Goal: Feedback & Contribution: Leave review/rating

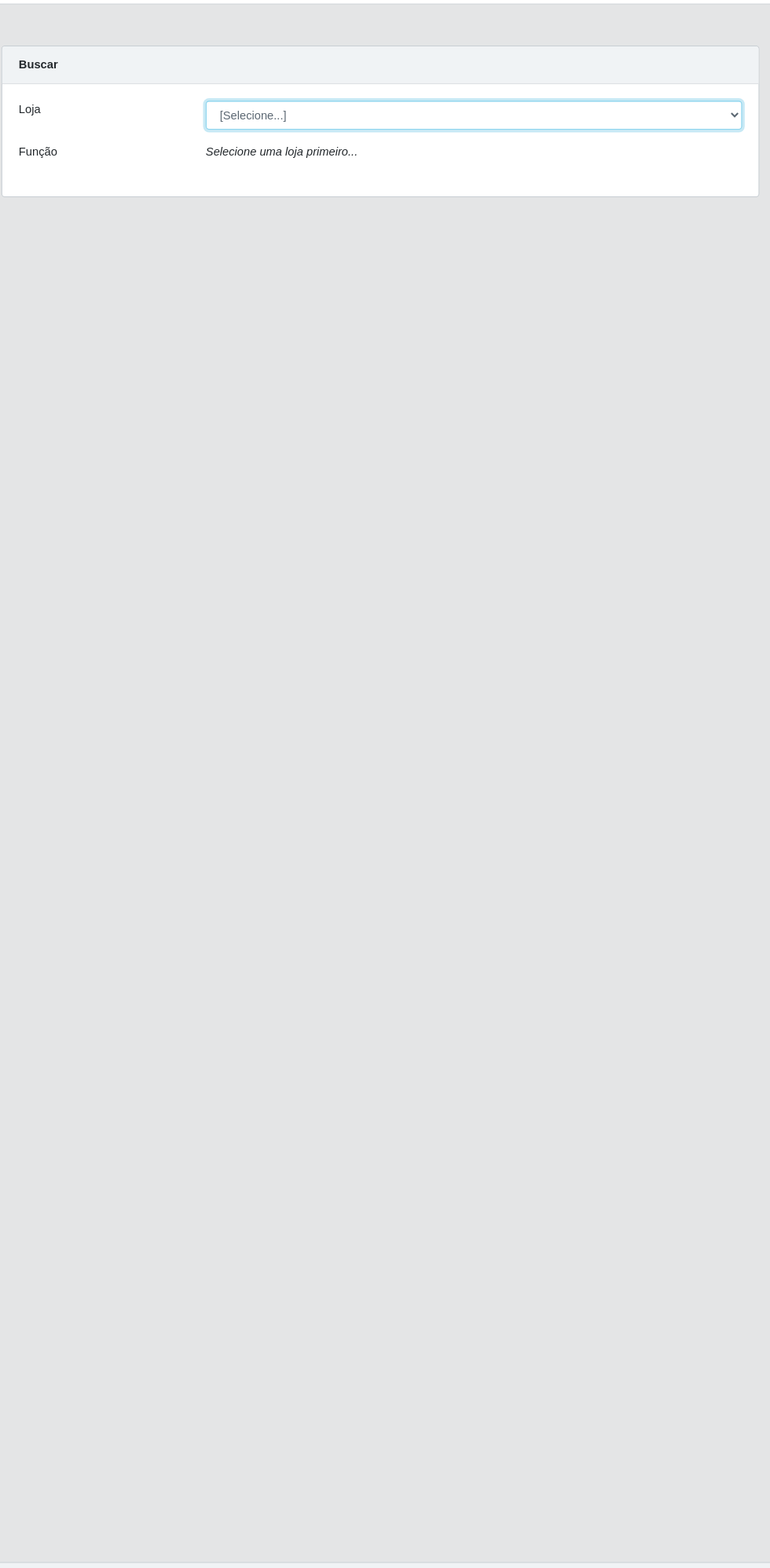
click at [413, 144] on select "[Selecione...] Extrabom - Loja 13 [GEOGRAPHIC_DATA]" at bounding box center [474, 149] width 511 height 27
select select "436"
click at [218, 135] on select "[Selecione...] Extrabom - Loja 13 [GEOGRAPHIC_DATA]" at bounding box center [474, 149] width 511 height 27
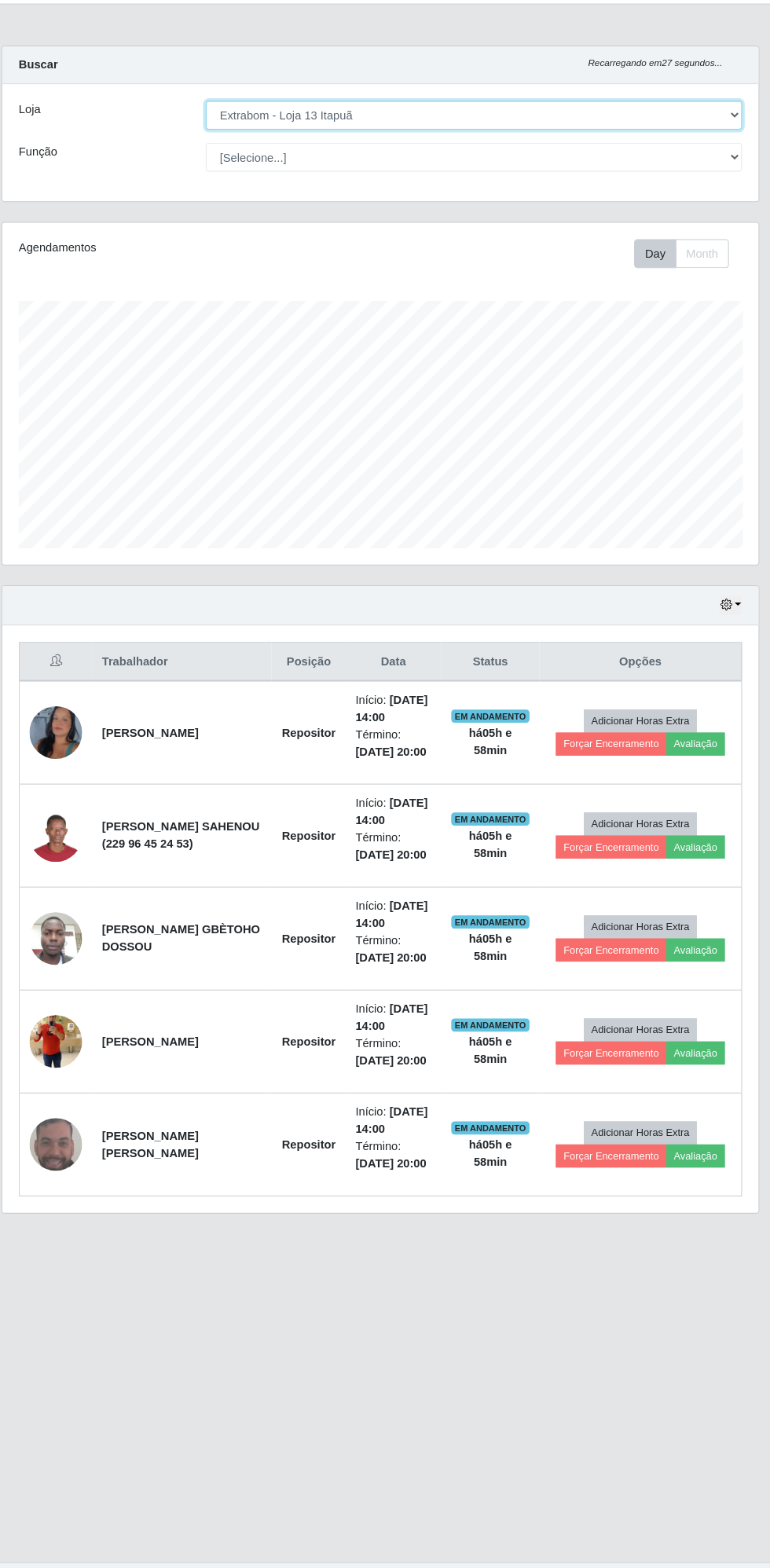
scroll to position [326, 721]
click at [698, 945] on button "Avaliação" at bounding box center [685, 944] width 56 height 22
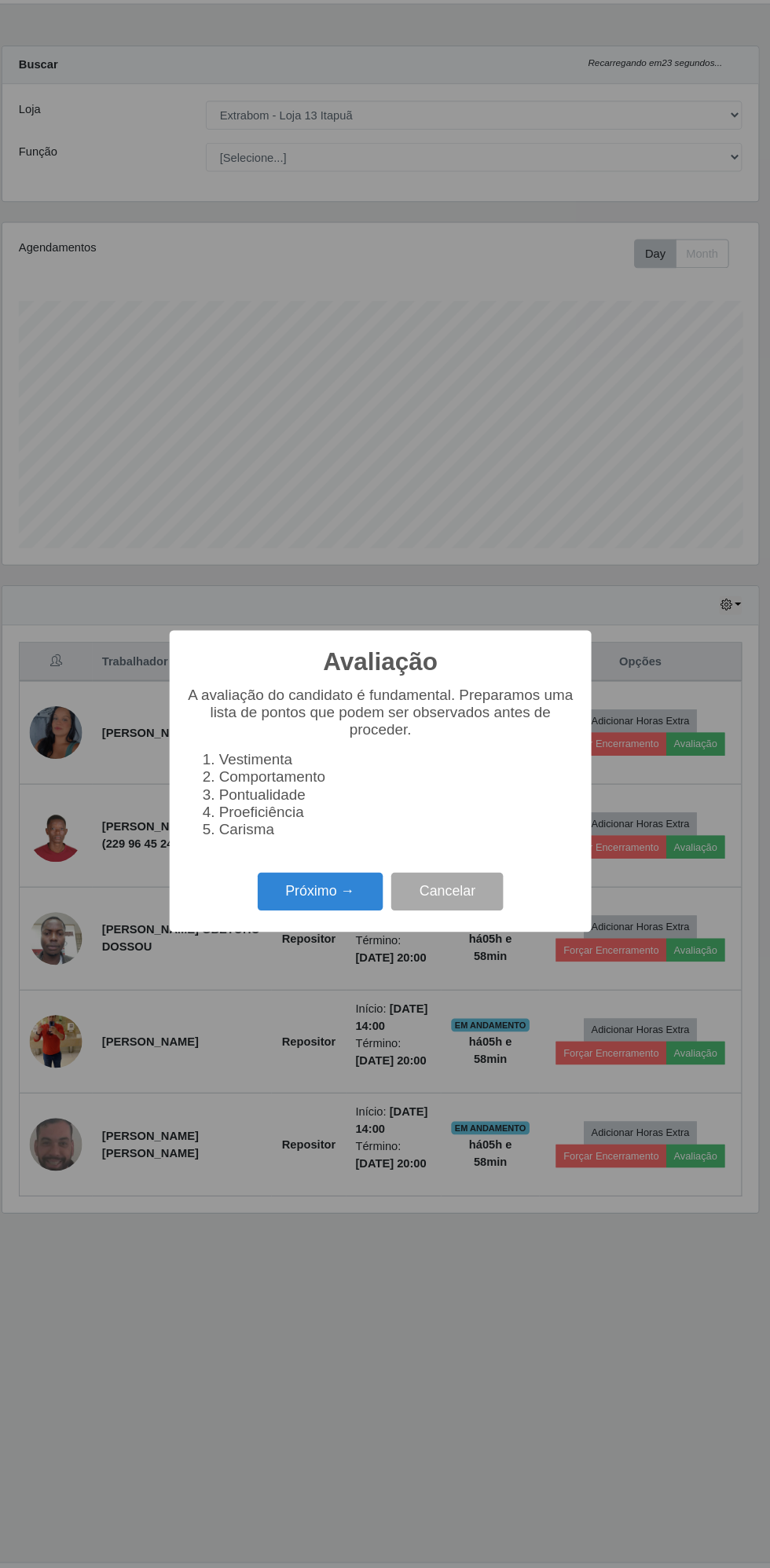
click at [325, 880] on button "Próximo →" at bounding box center [328, 890] width 119 height 37
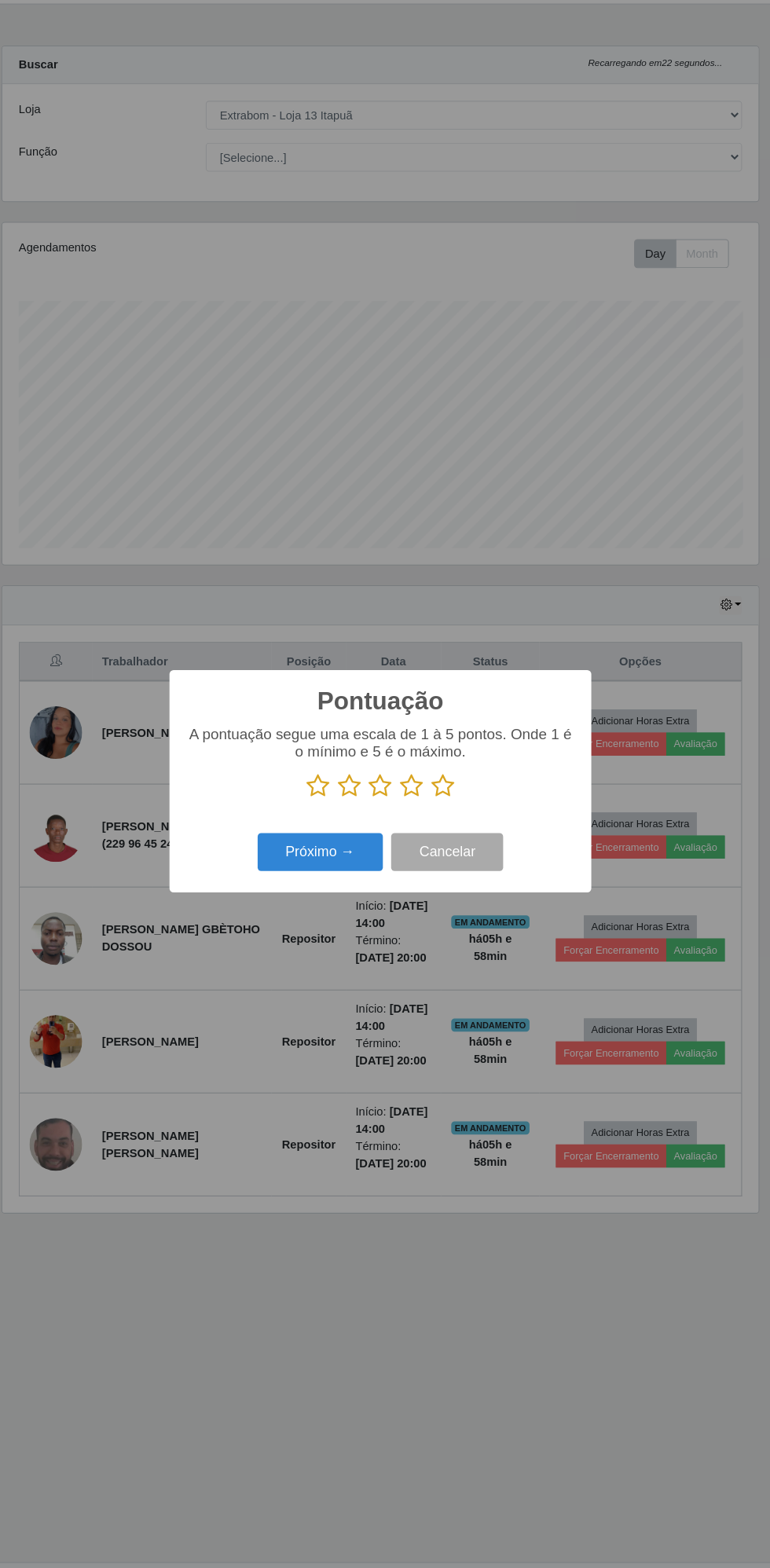
click at [447, 788] on icon at bounding box center [444, 788] width 22 height 23
click at [433, 801] on input "radio" at bounding box center [433, 801] width 0 height 0
click at [310, 851] on button "Próximo →" at bounding box center [328, 852] width 119 height 37
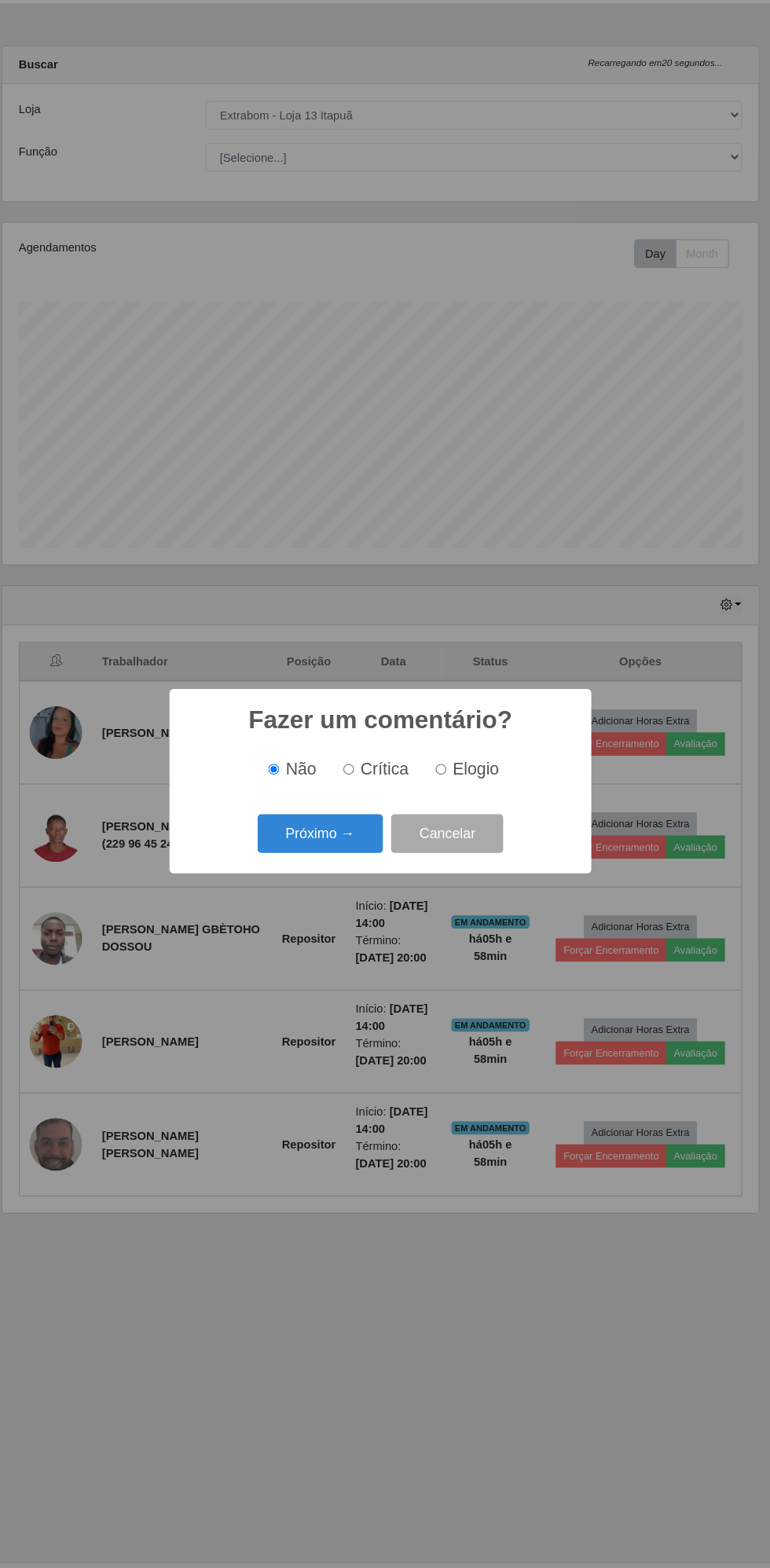
click at [323, 832] on button "Próximo →" at bounding box center [328, 834] width 119 height 37
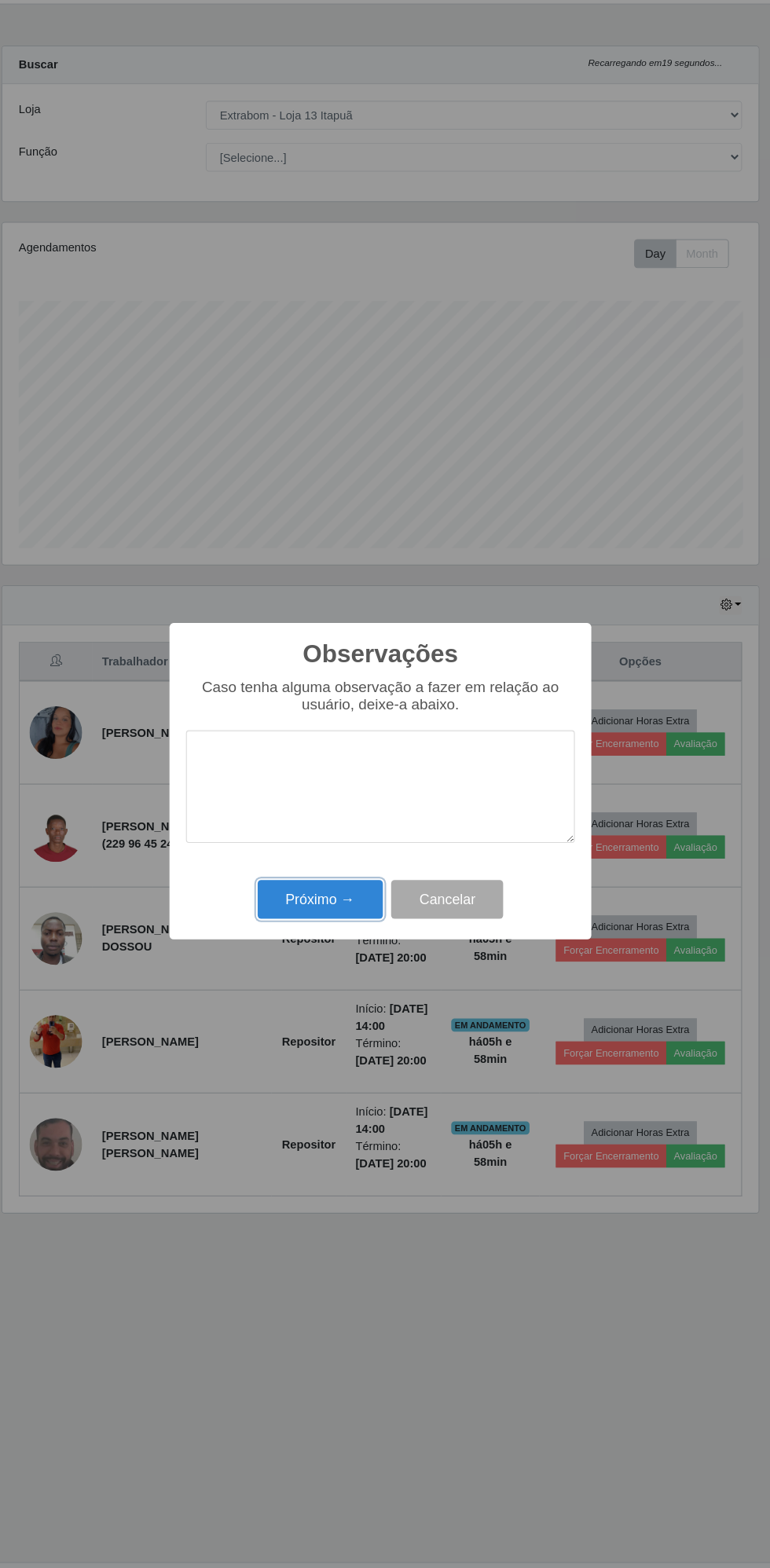
click at [325, 898] on button "Próximo →" at bounding box center [328, 897] width 119 height 37
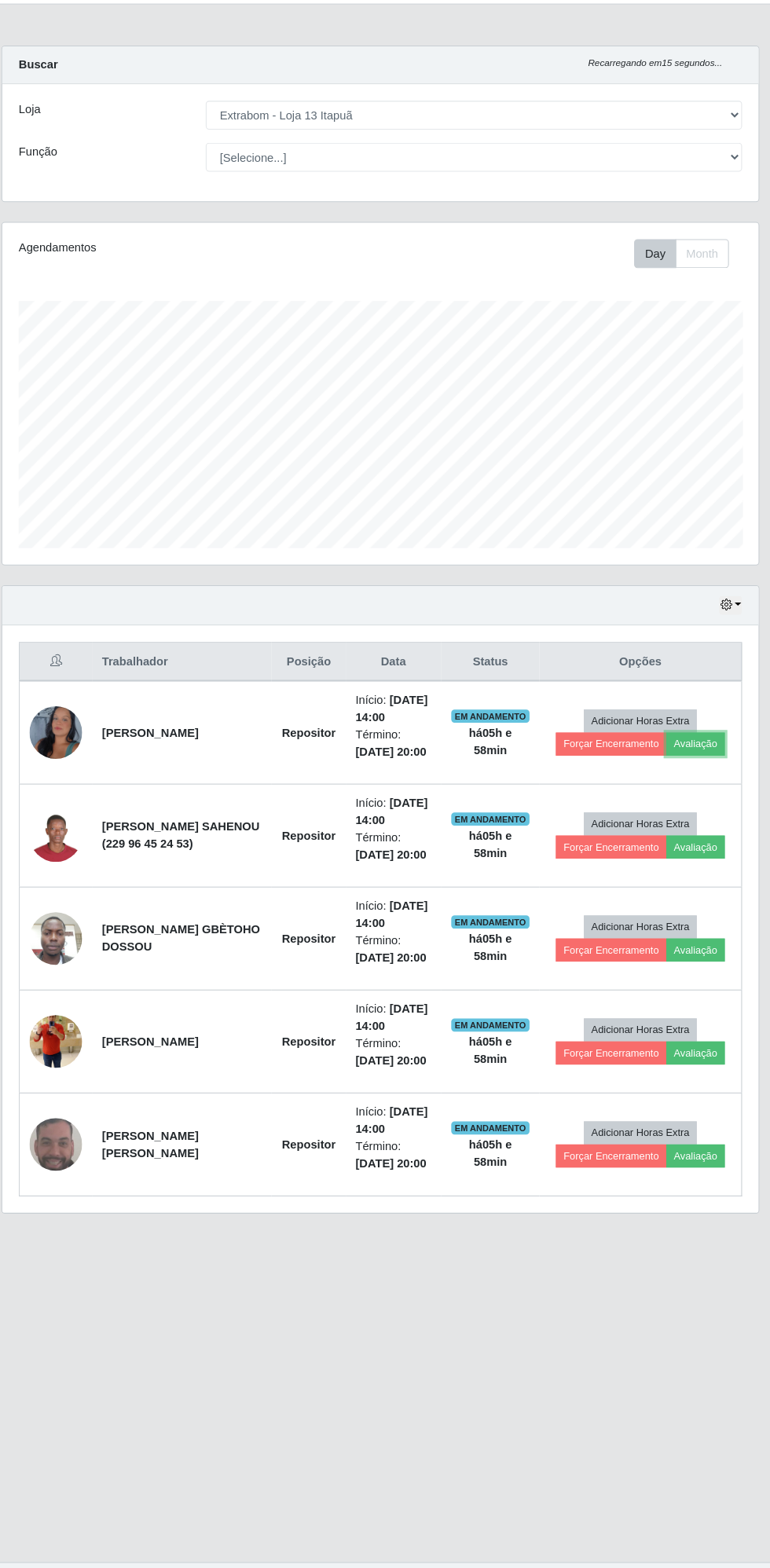
click at [693, 745] on button "Avaliação" at bounding box center [685, 749] width 56 height 22
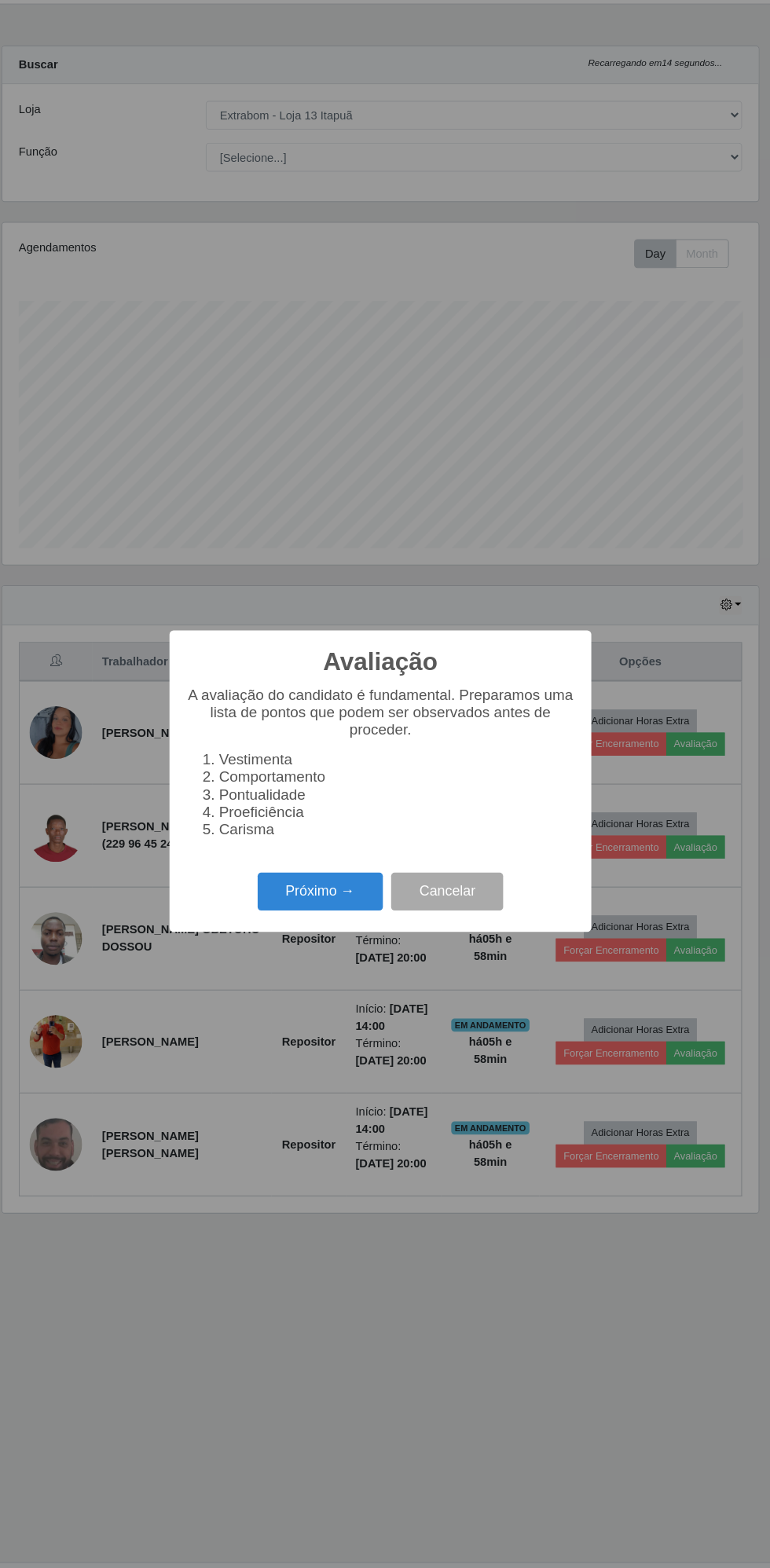
click at [331, 886] on button "Próximo →" at bounding box center [328, 890] width 119 height 37
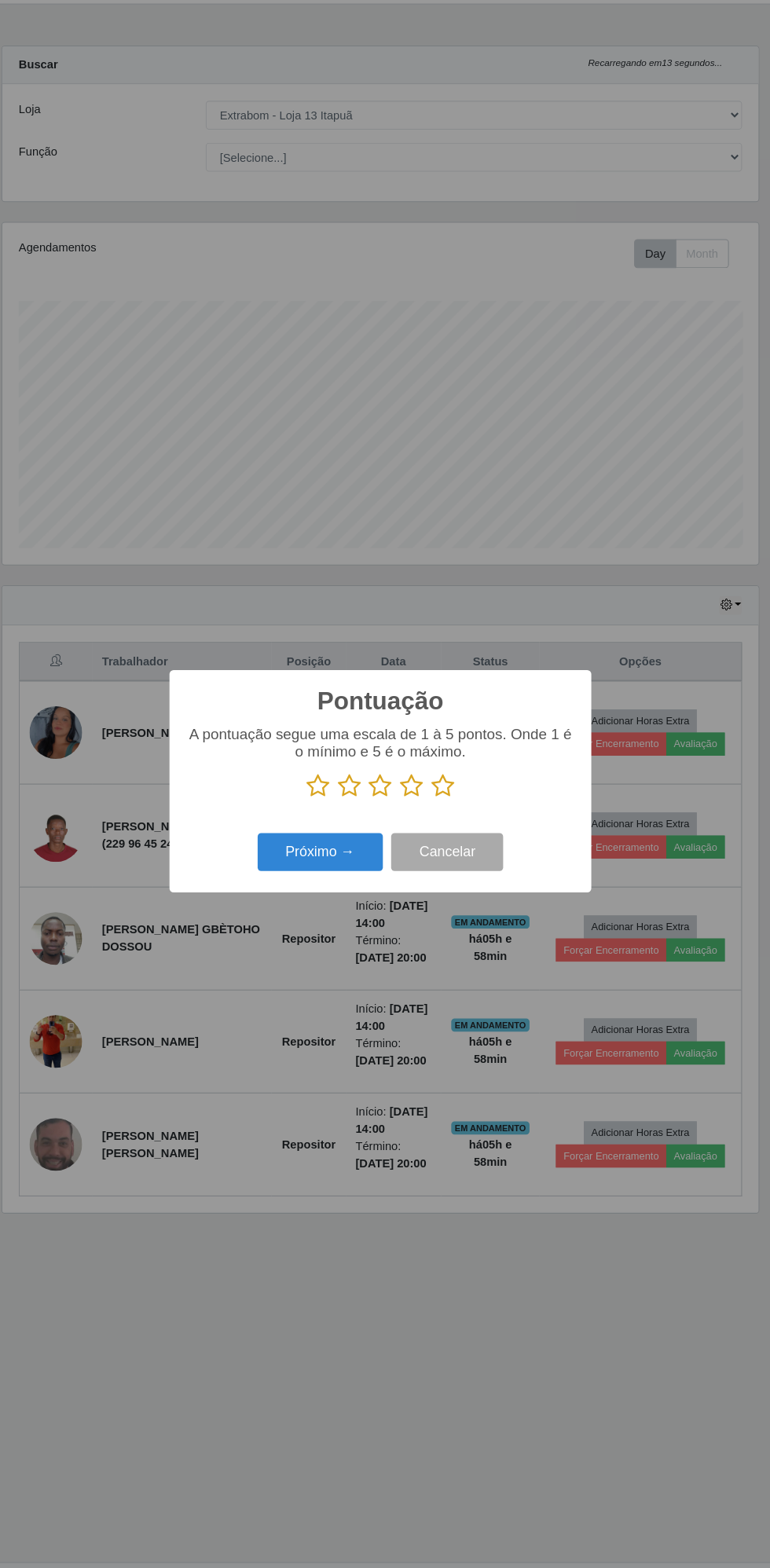
click at [446, 788] on icon at bounding box center [444, 788] width 22 height 23
click at [433, 801] on input "radio" at bounding box center [433, 801] width 0 height 0
click at [322, 848] on button "Próximo →" at bounding box center [328, 852] width 119 height 37
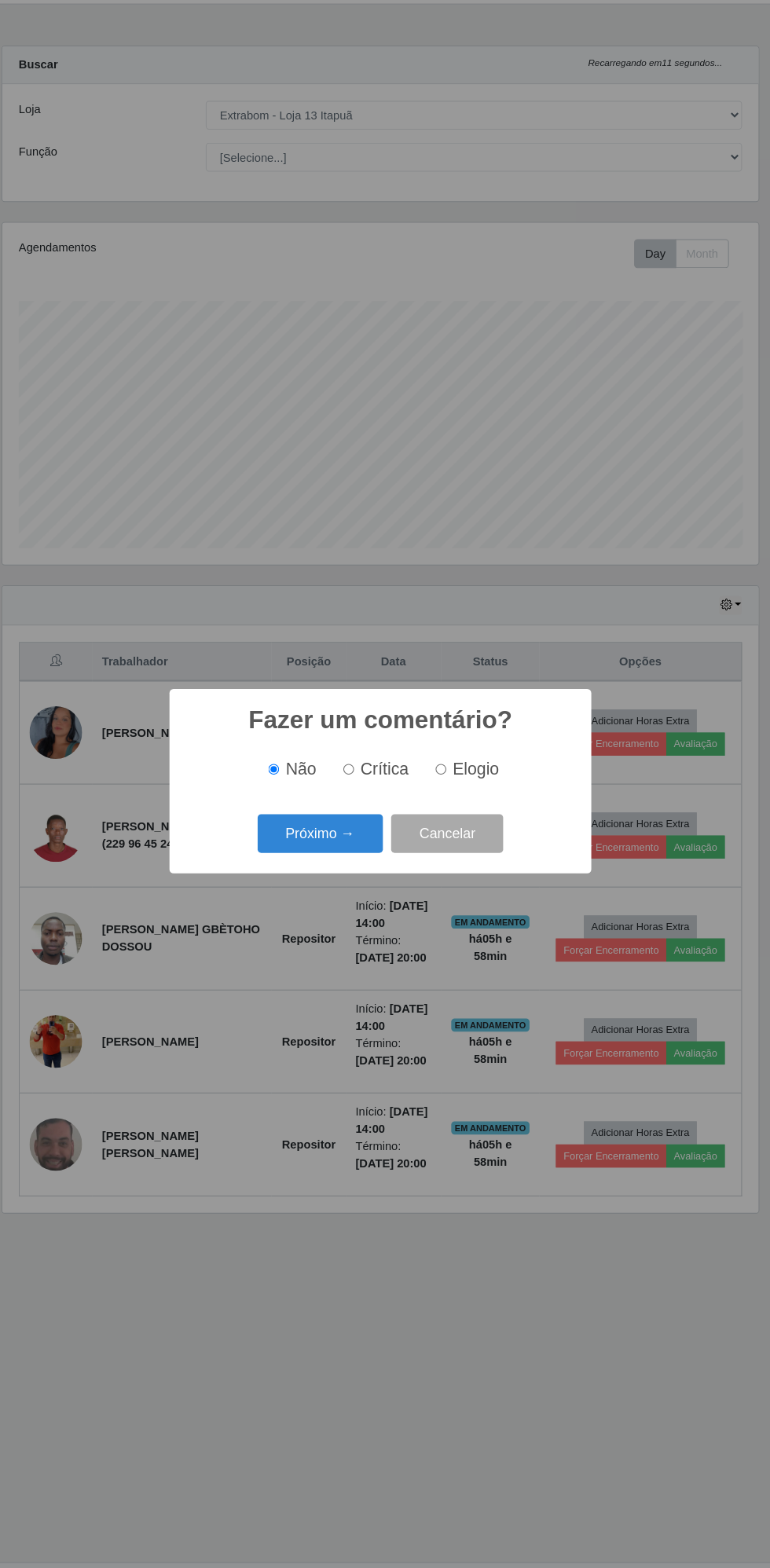
click at [323, 833] on button "Próximo →" at bounding box center [328, 834] width 119 height 37
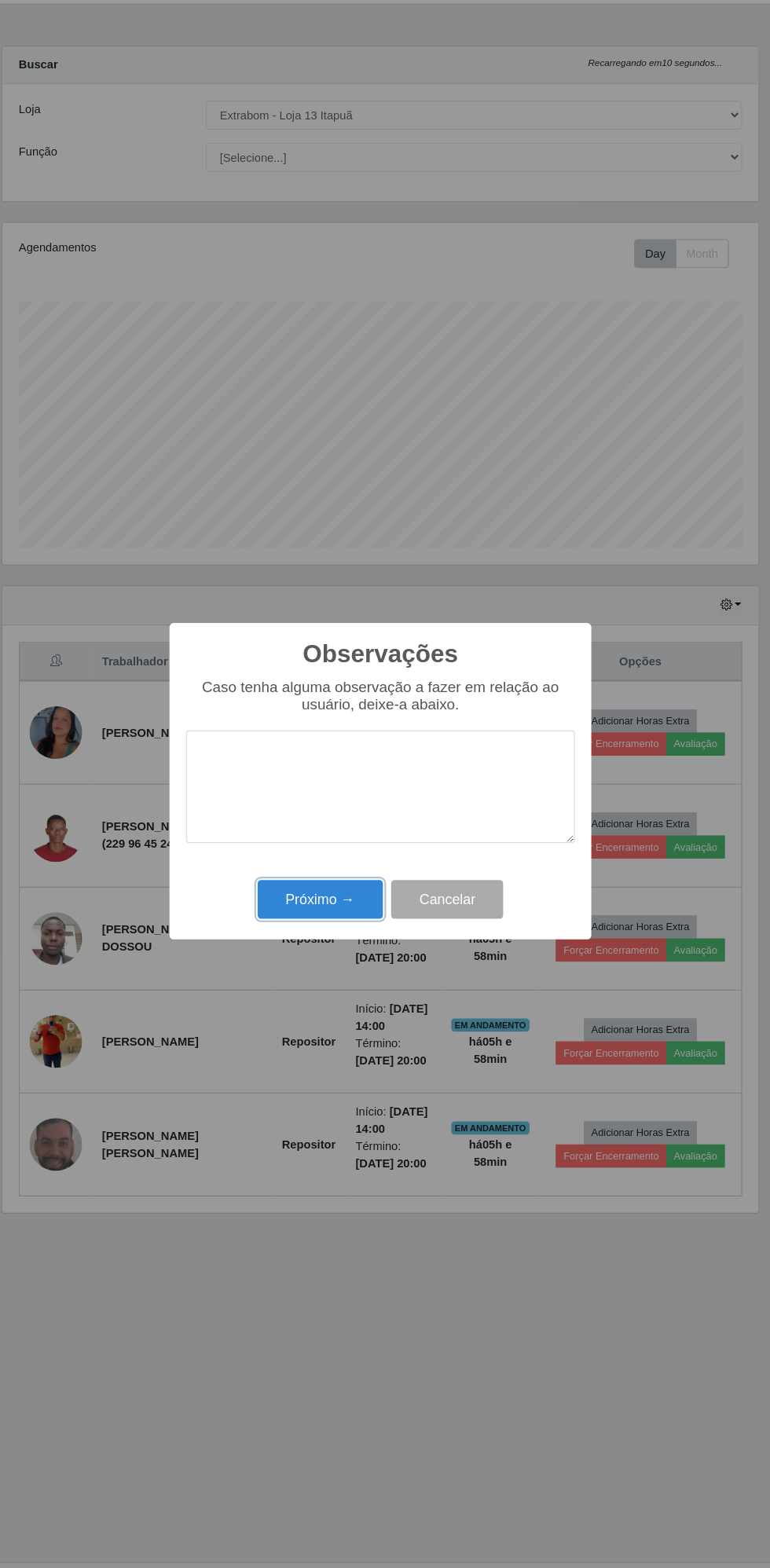
click at [333, 894] on button "Próximo →" at bounding box center [328, 897] width 119 height 37
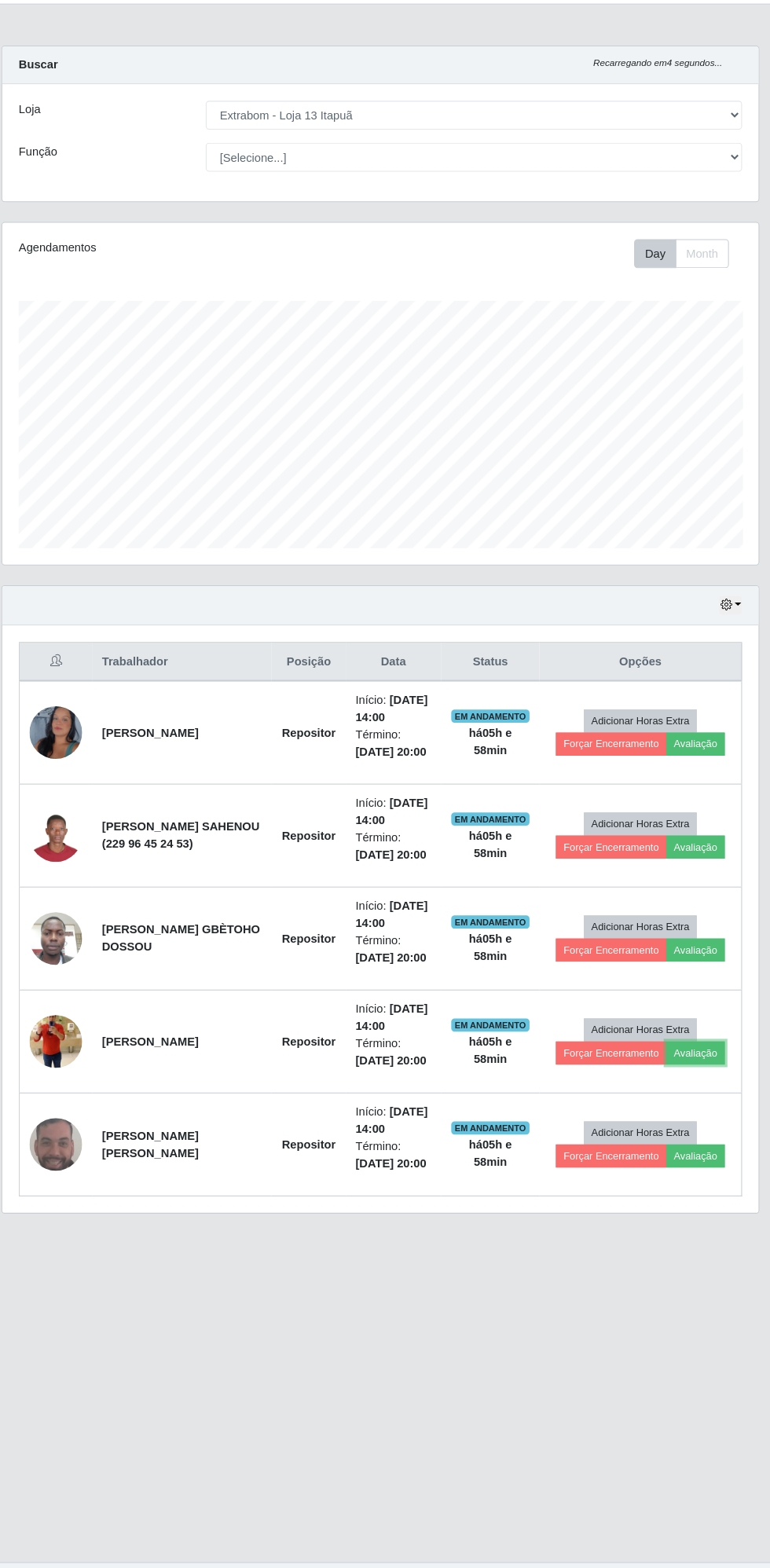
click at [689, 1047] on button "Avaliação" at bounding box center [685, 1043] width 56 height 22
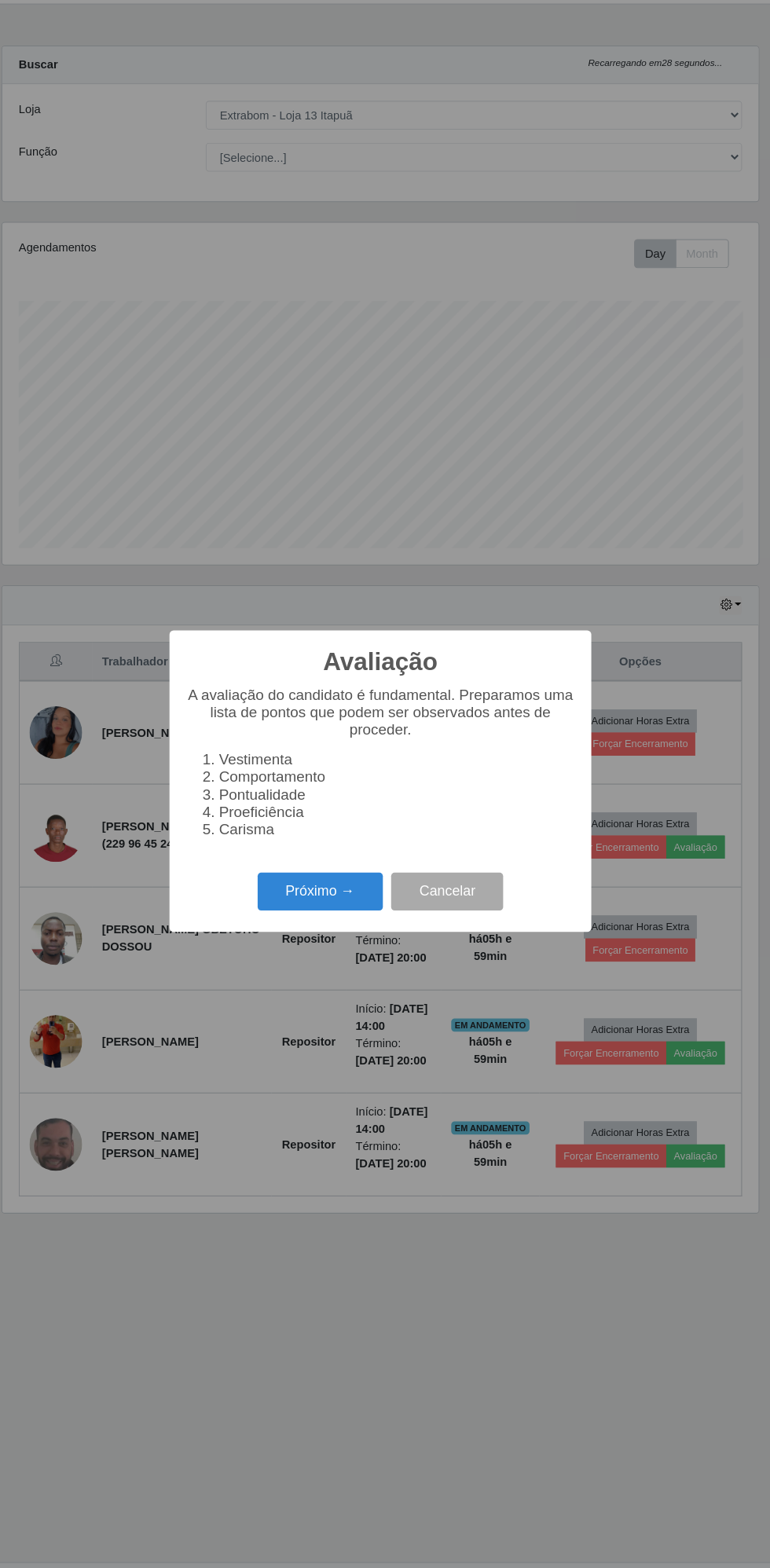
click at [318, 886] on button "Próximo →" at bounding box center [328, 890] width 119 height 37
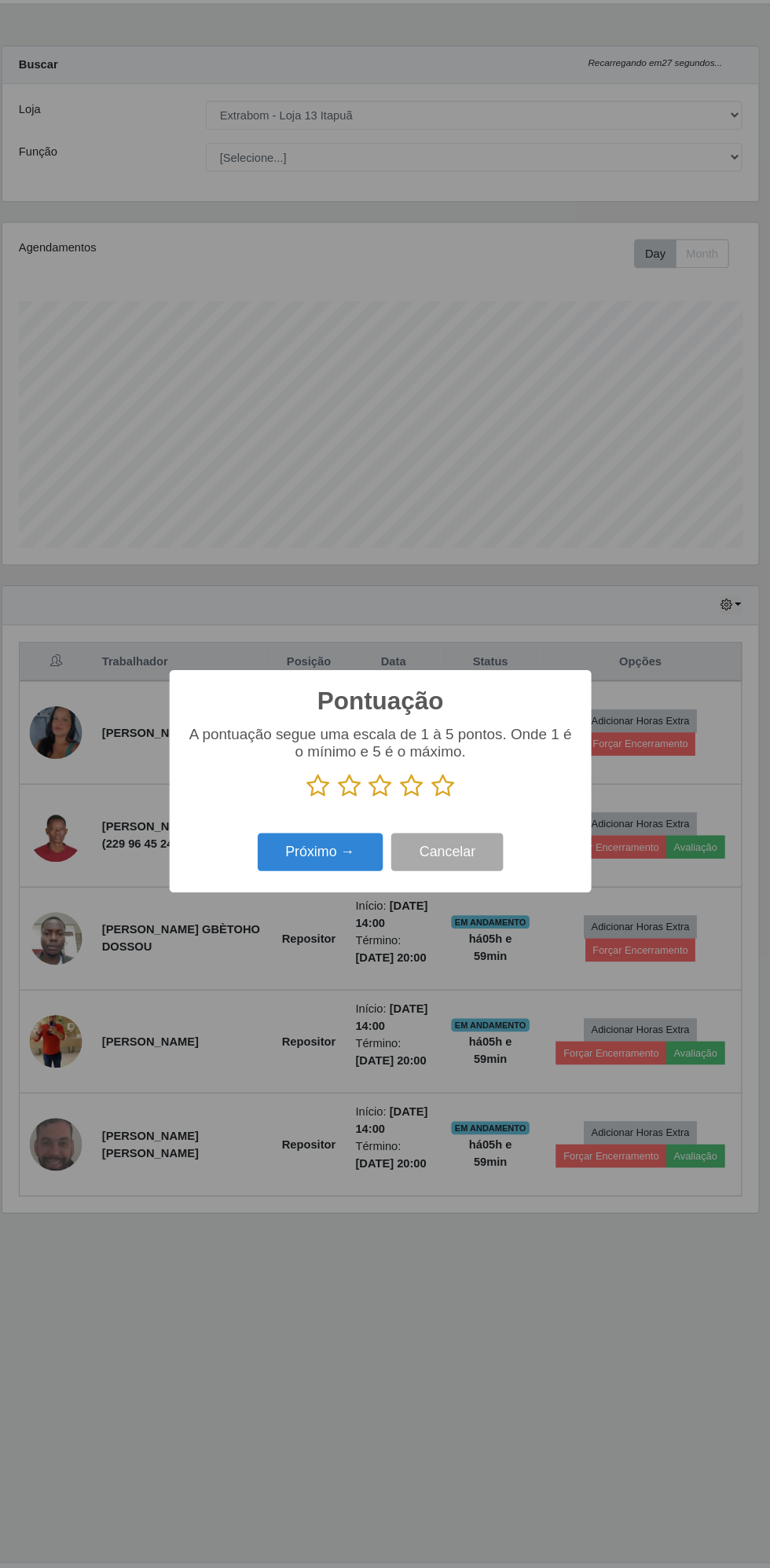
click at [444, 789] on icon at bounding box center [444, 788] width 22 height 23
click at [433, 801] on input "radio" at bounding box center [433, 801] width 0 height 0
click at [315, 853] on button "Próximo →" at bounding box center [328, 852] width 119 height 37
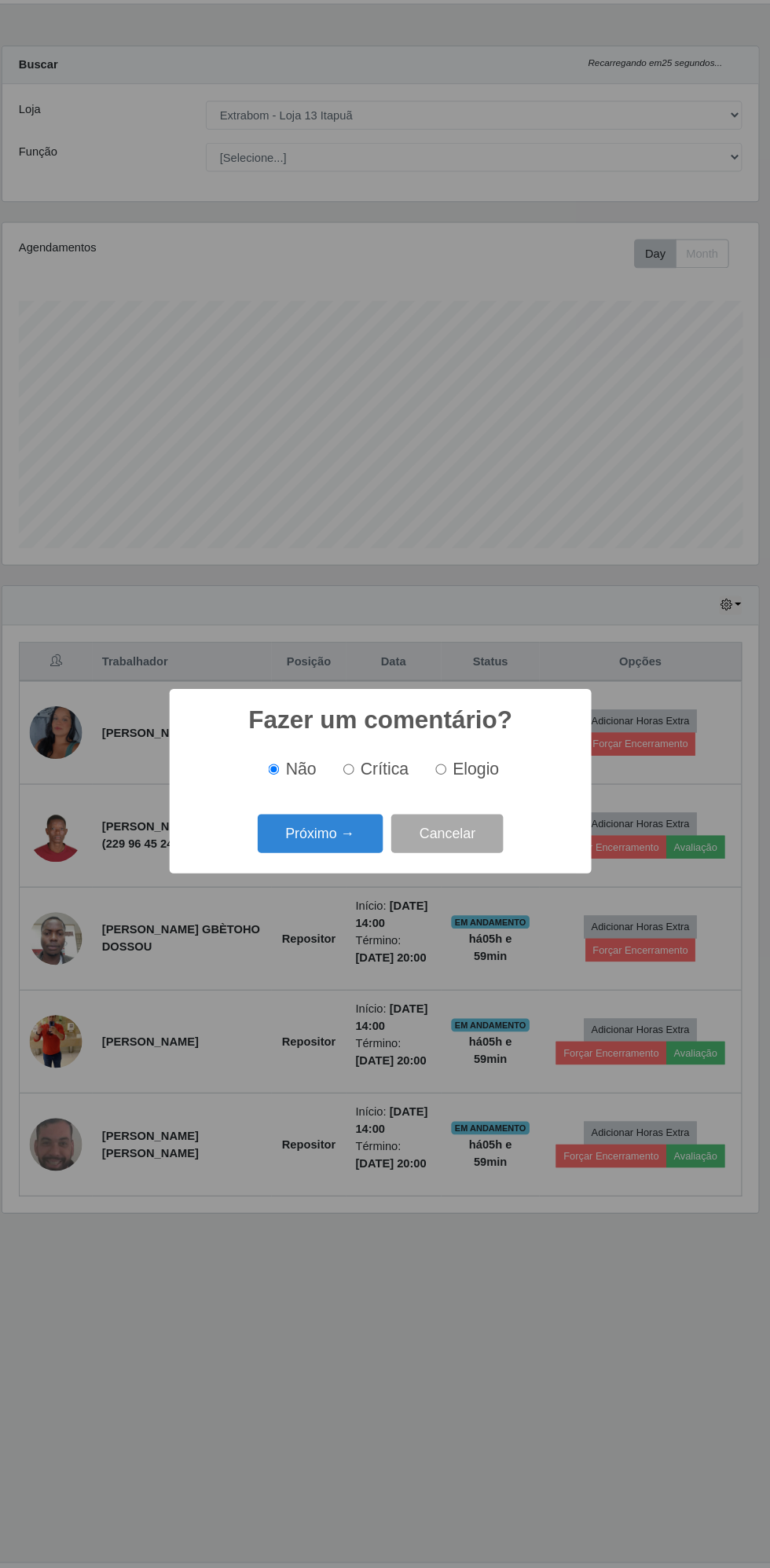
click at [330, 834] on button "Próximo →" at bounding box center [328, 834] width 119 height 37
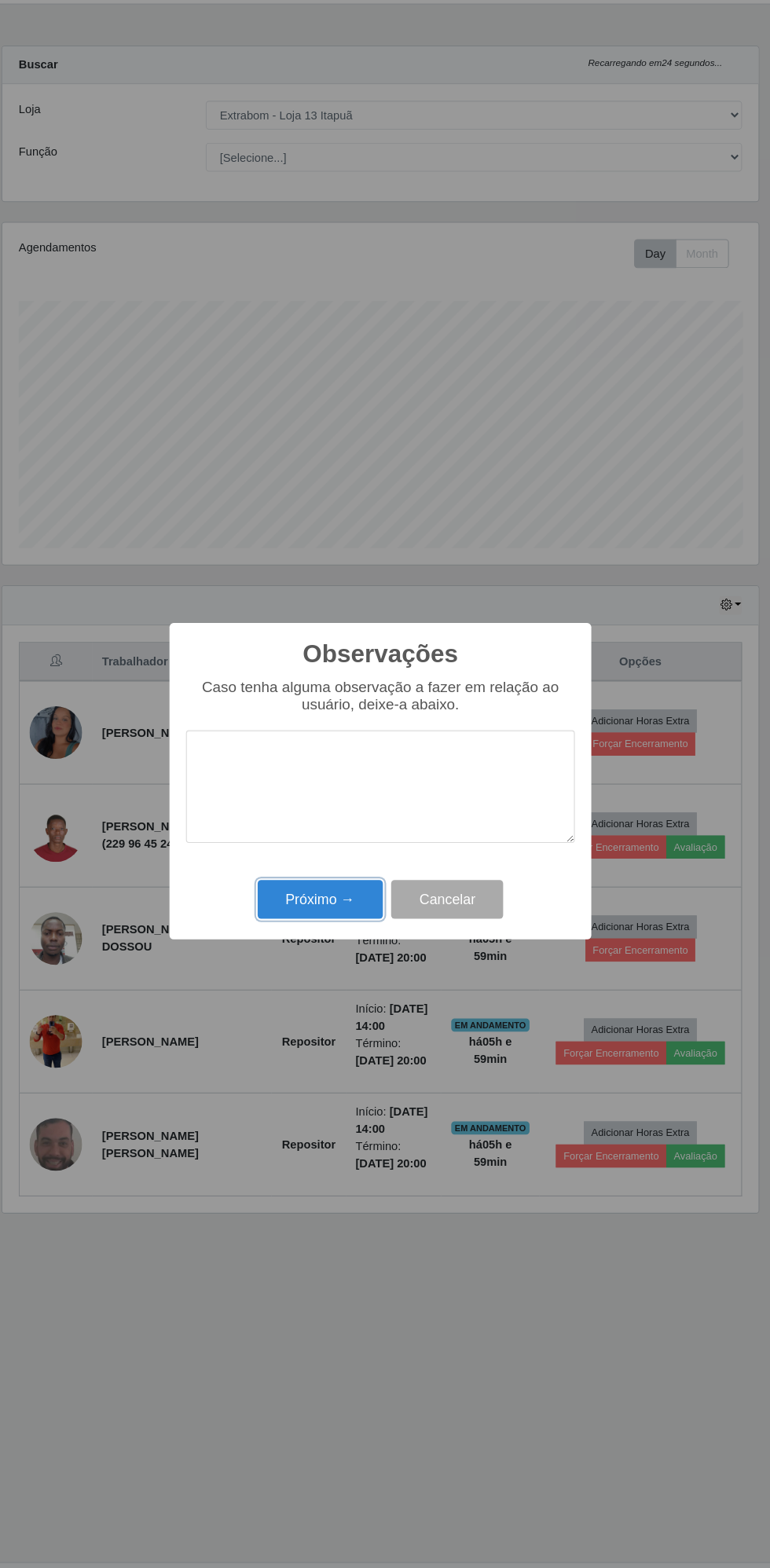
click at [344, 901] on button "Próximo →" at bounding box center [328, 897] width 119 height 37
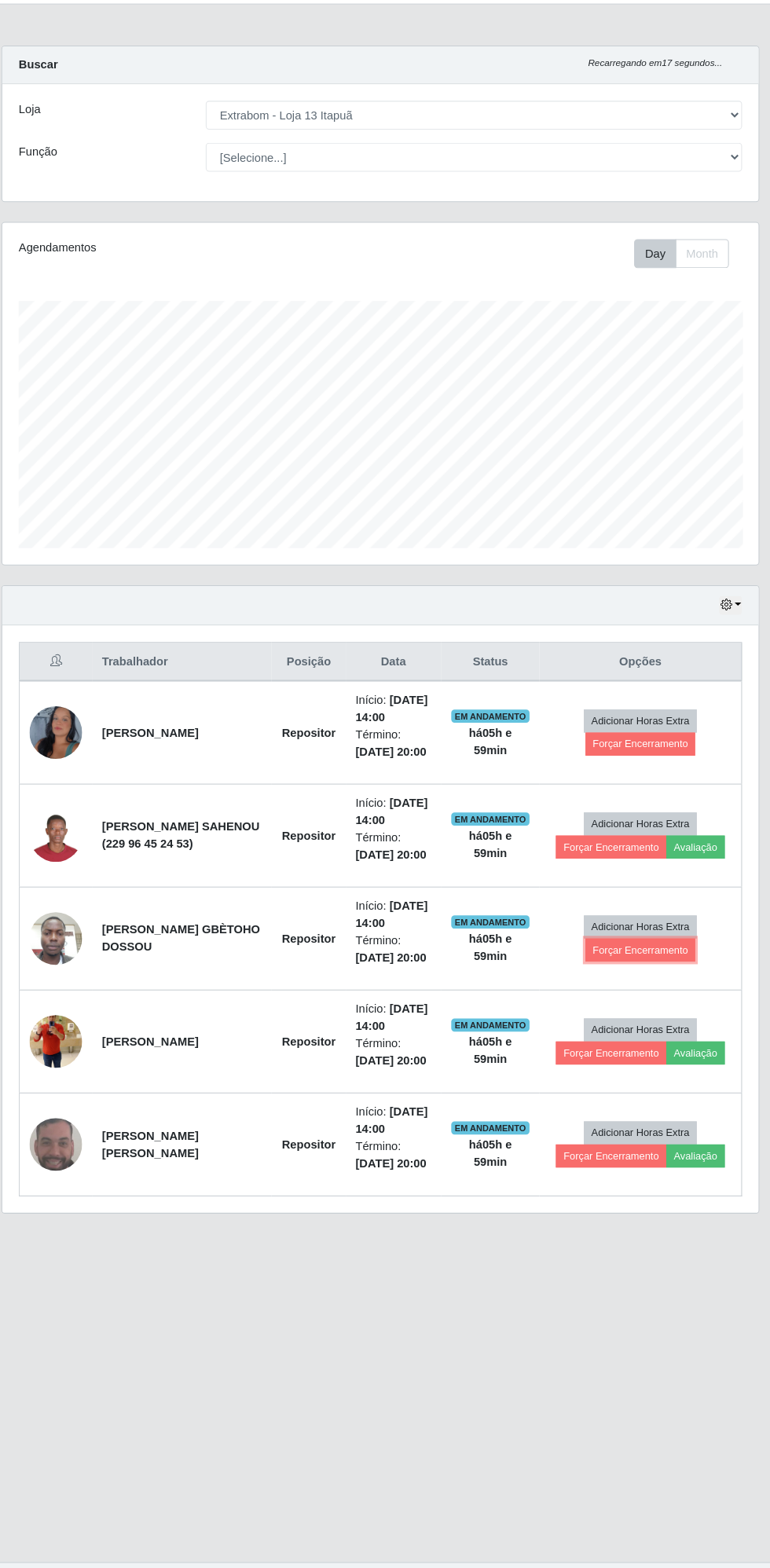
click at [640, 945] on button "Forçar Encerramento" at bounding box center [633, 944] width 106 height 22
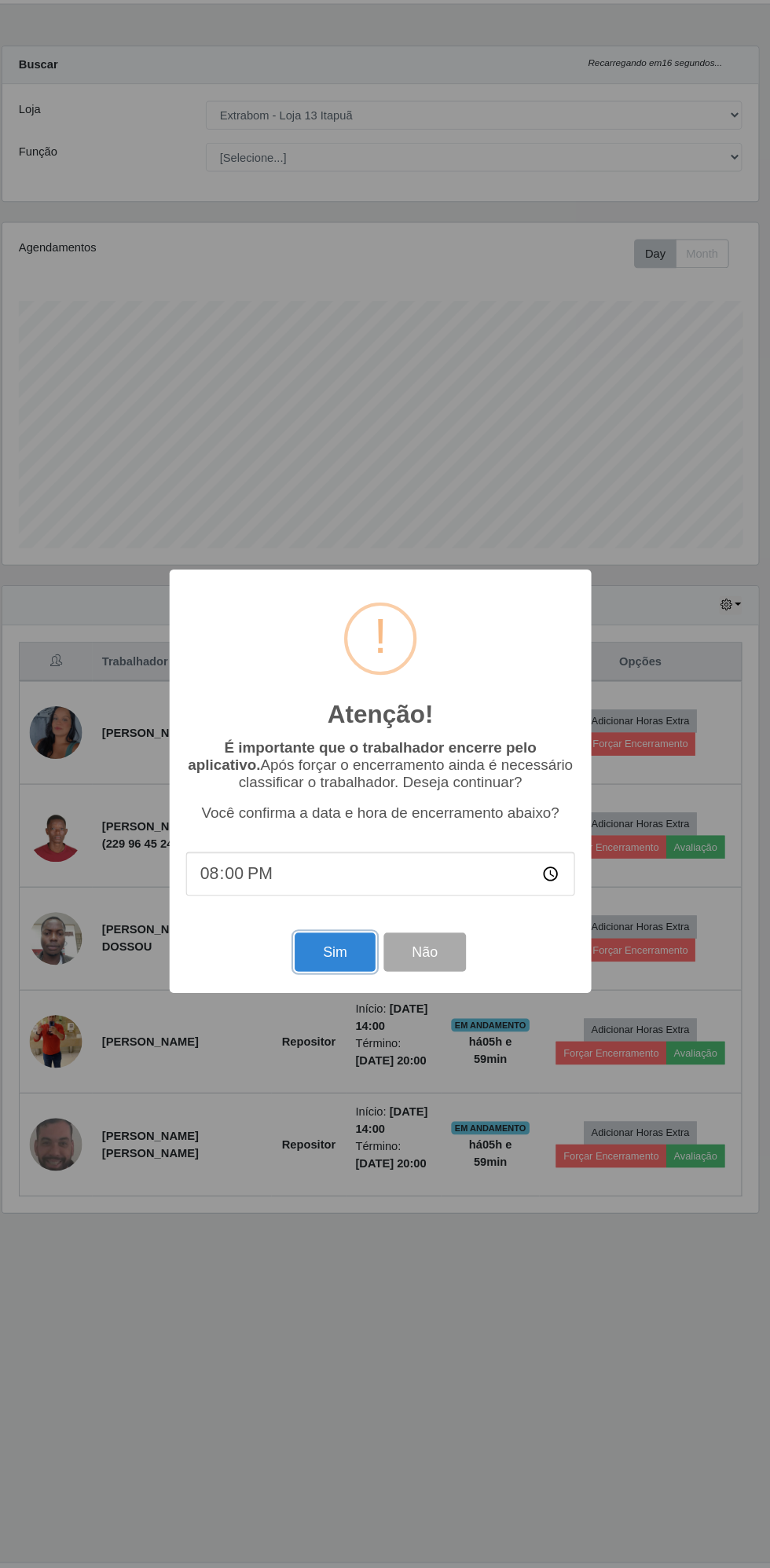
click at [348, 945] on button "Sim" at bounding box center [341, 948] width 77 height 37
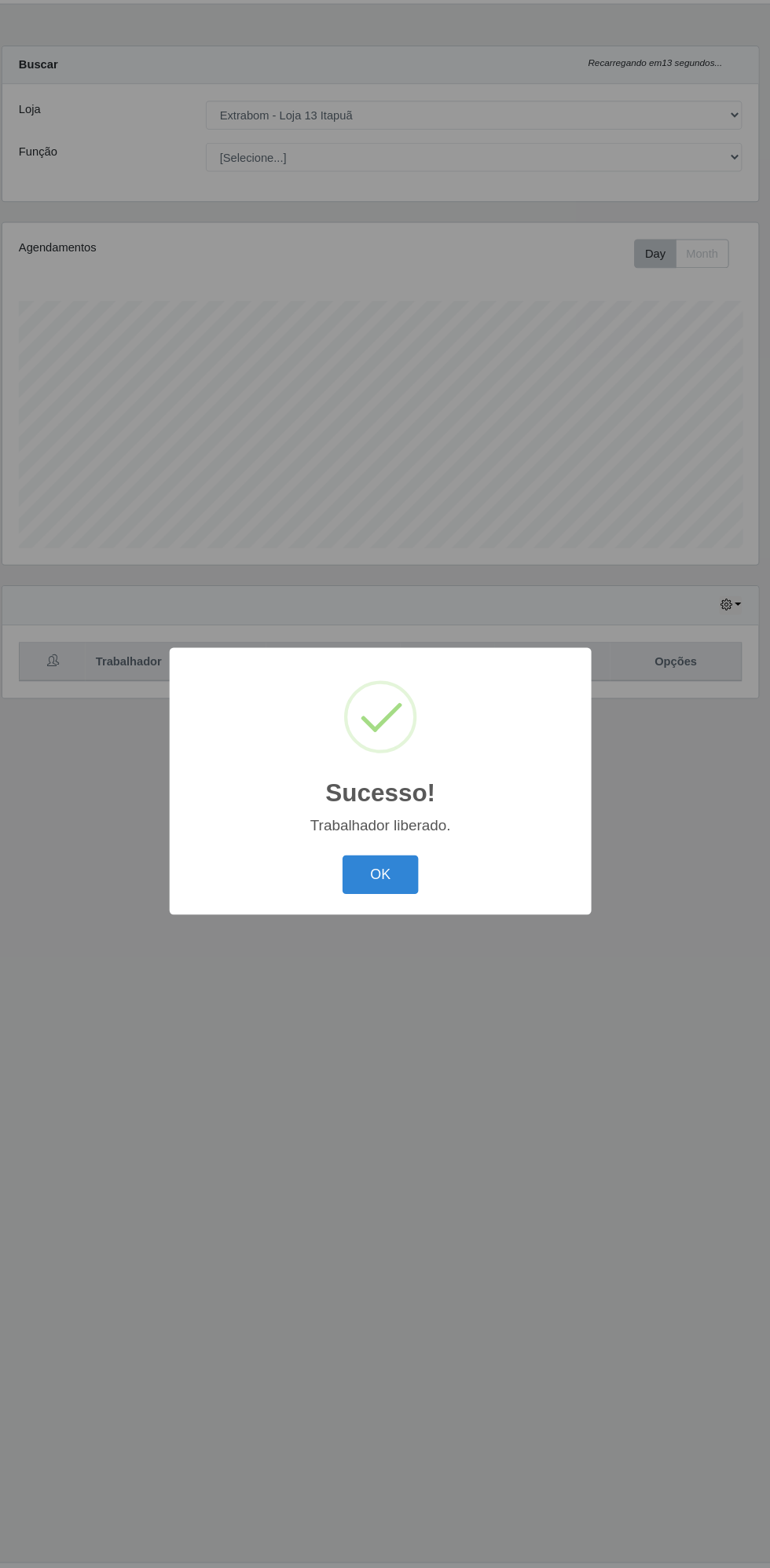
click at [411, 875] on button "OK" at bounding box center [385, 873] width 73 height 37
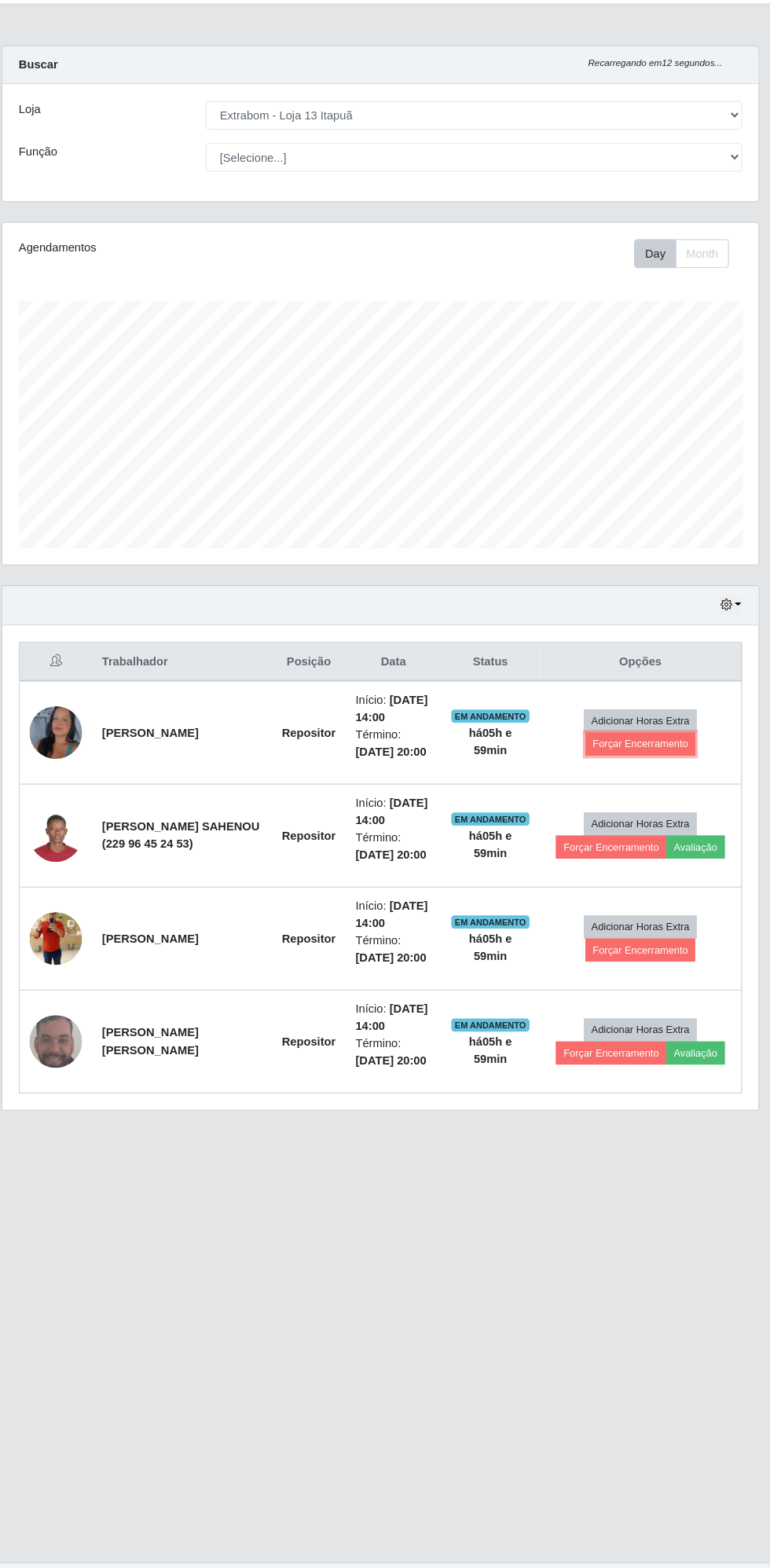
click at [642, 749] on button "Forçar Encerramento" at bounding box center [633, 749] width 106 height 22
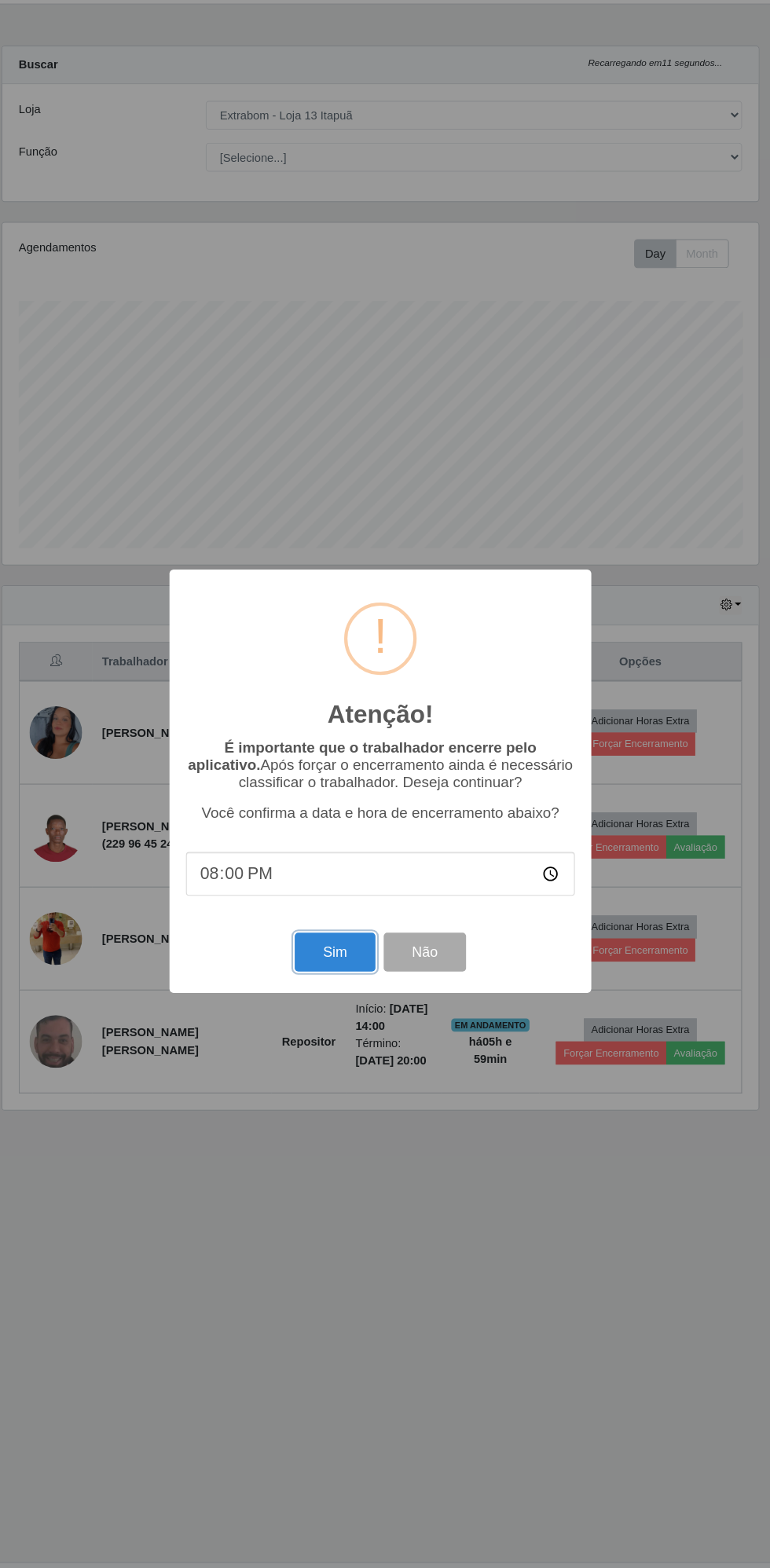
click at [342, 946] on button "Sim" at bounding box center [341, 948] width 77 height 37
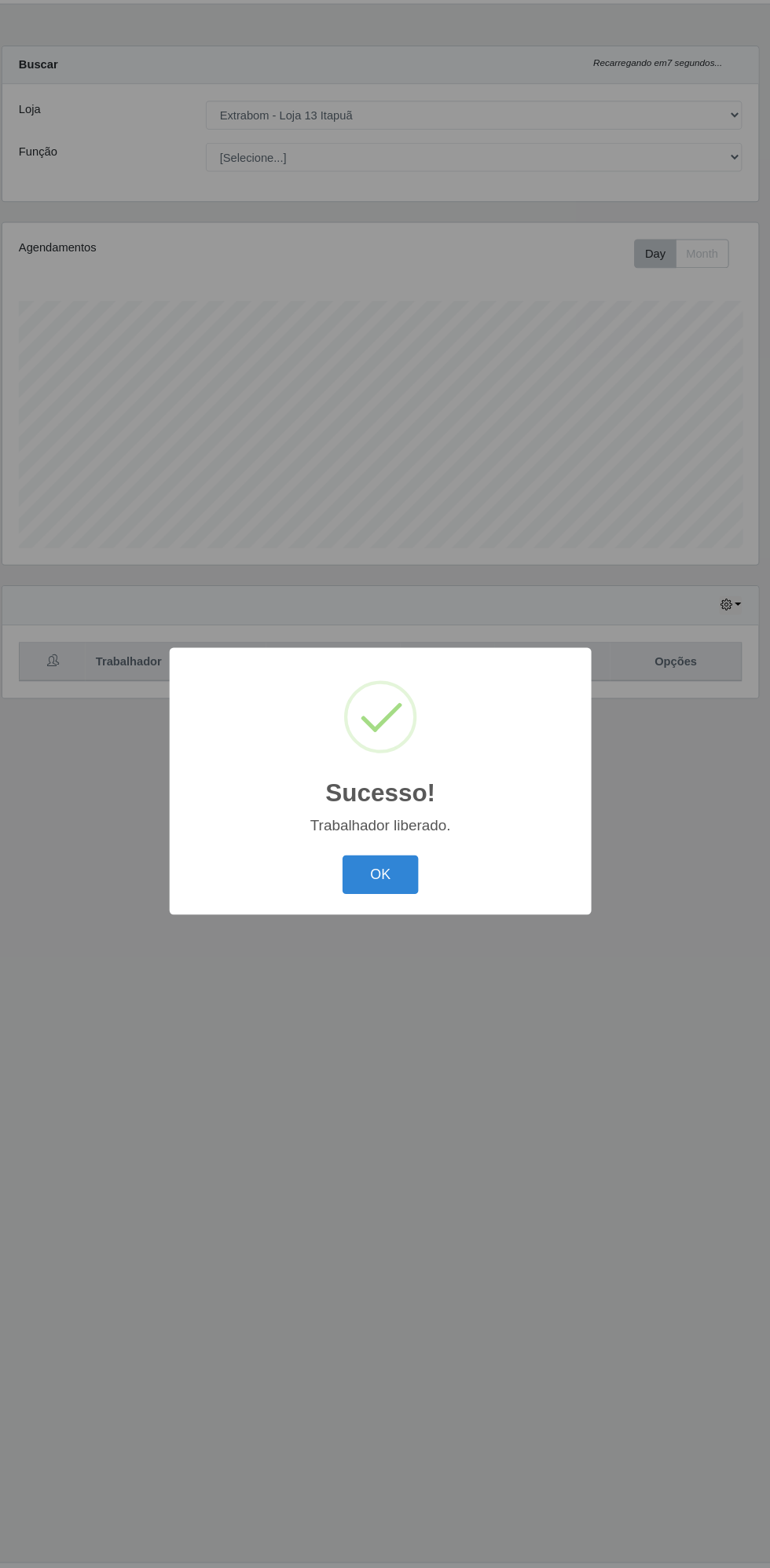
click at [405, 875] on button "OK" at bounding box center [385, 873] width 73 height 37
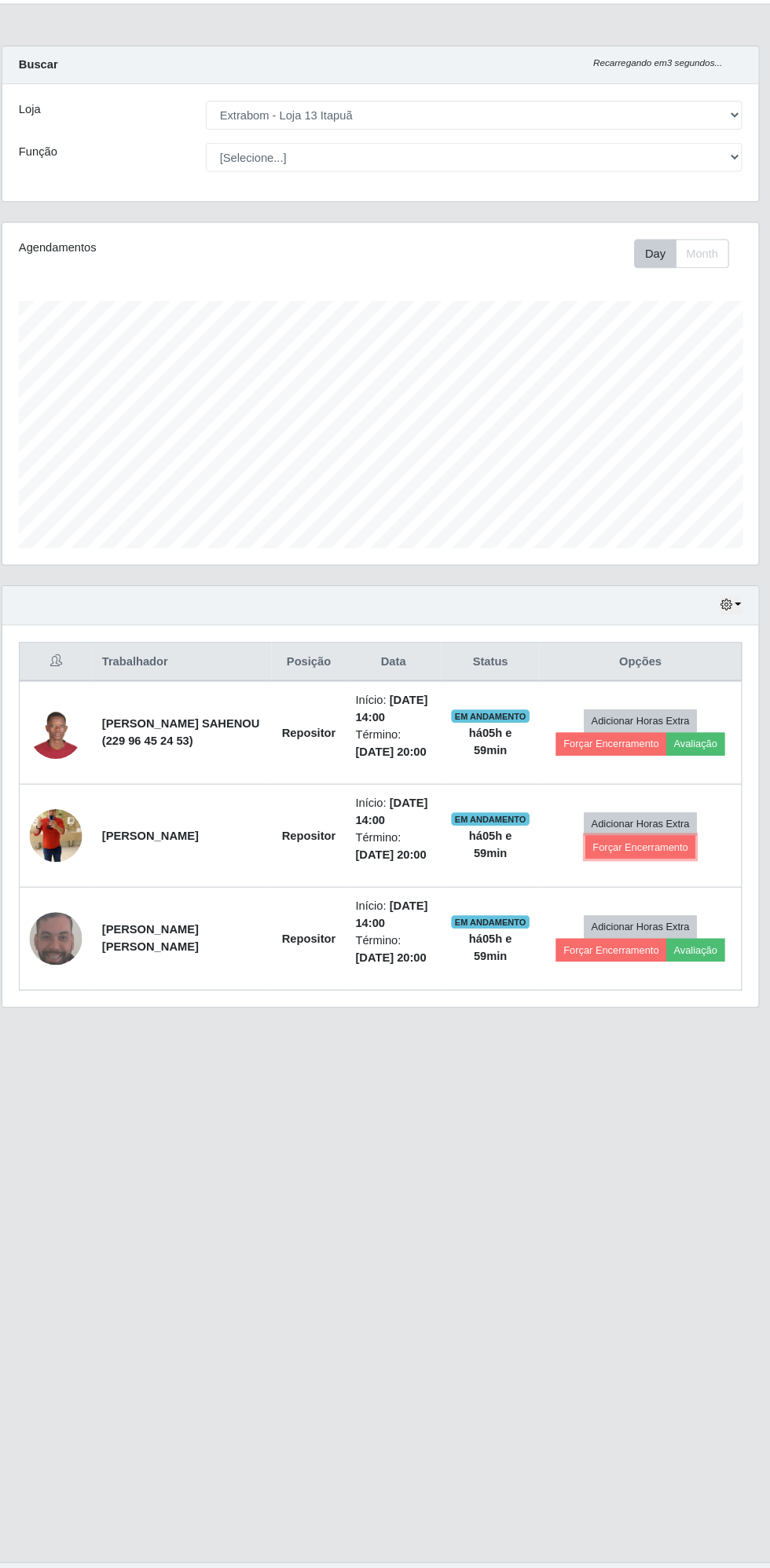
click at [642, 842] on button "Forçar Encerramento" at bounding box center [633, 847] width 106 height 22
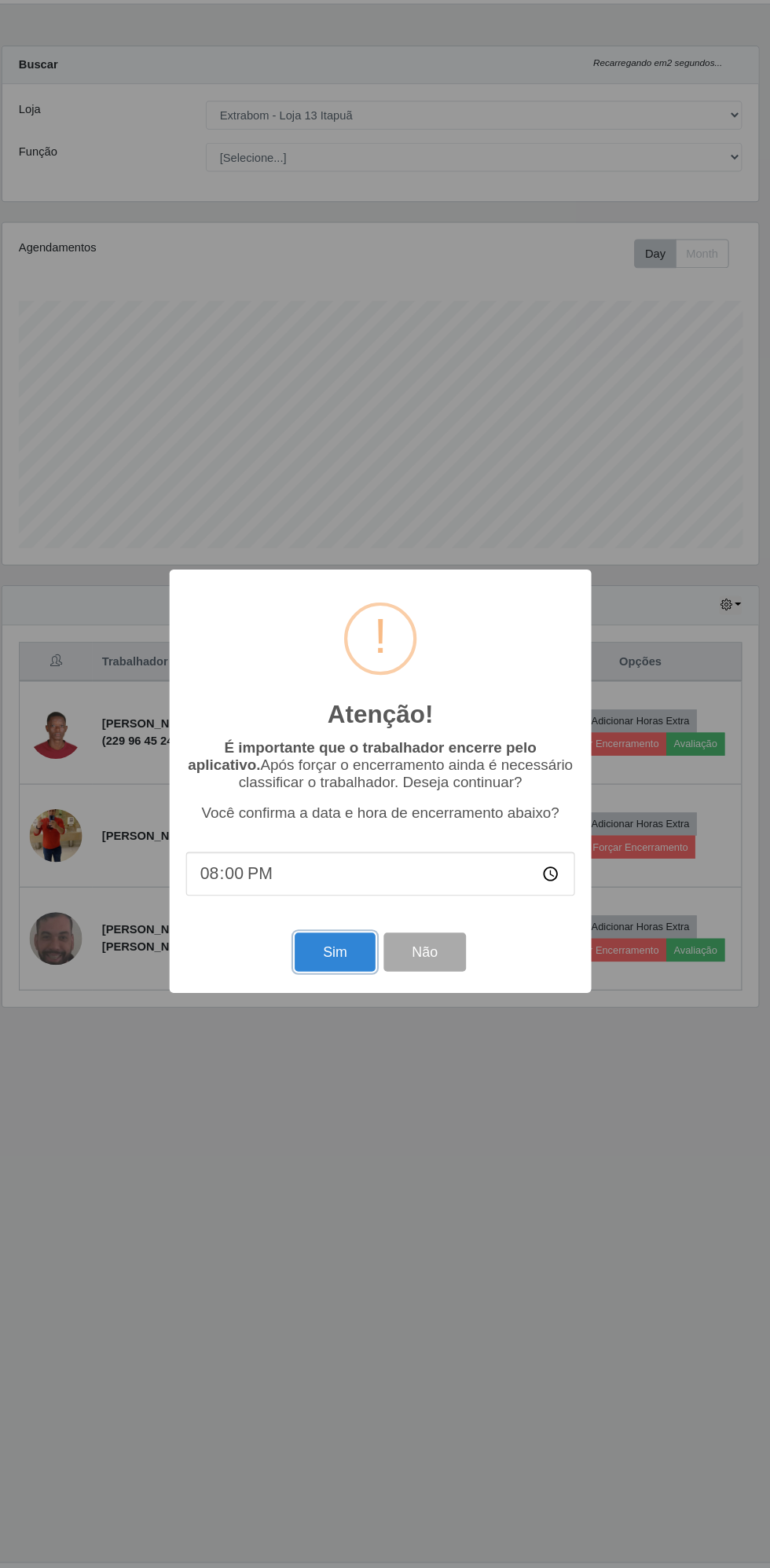
click at [333, 948] on button "Sim" at bounding box center [341, 948] width 77 height 37
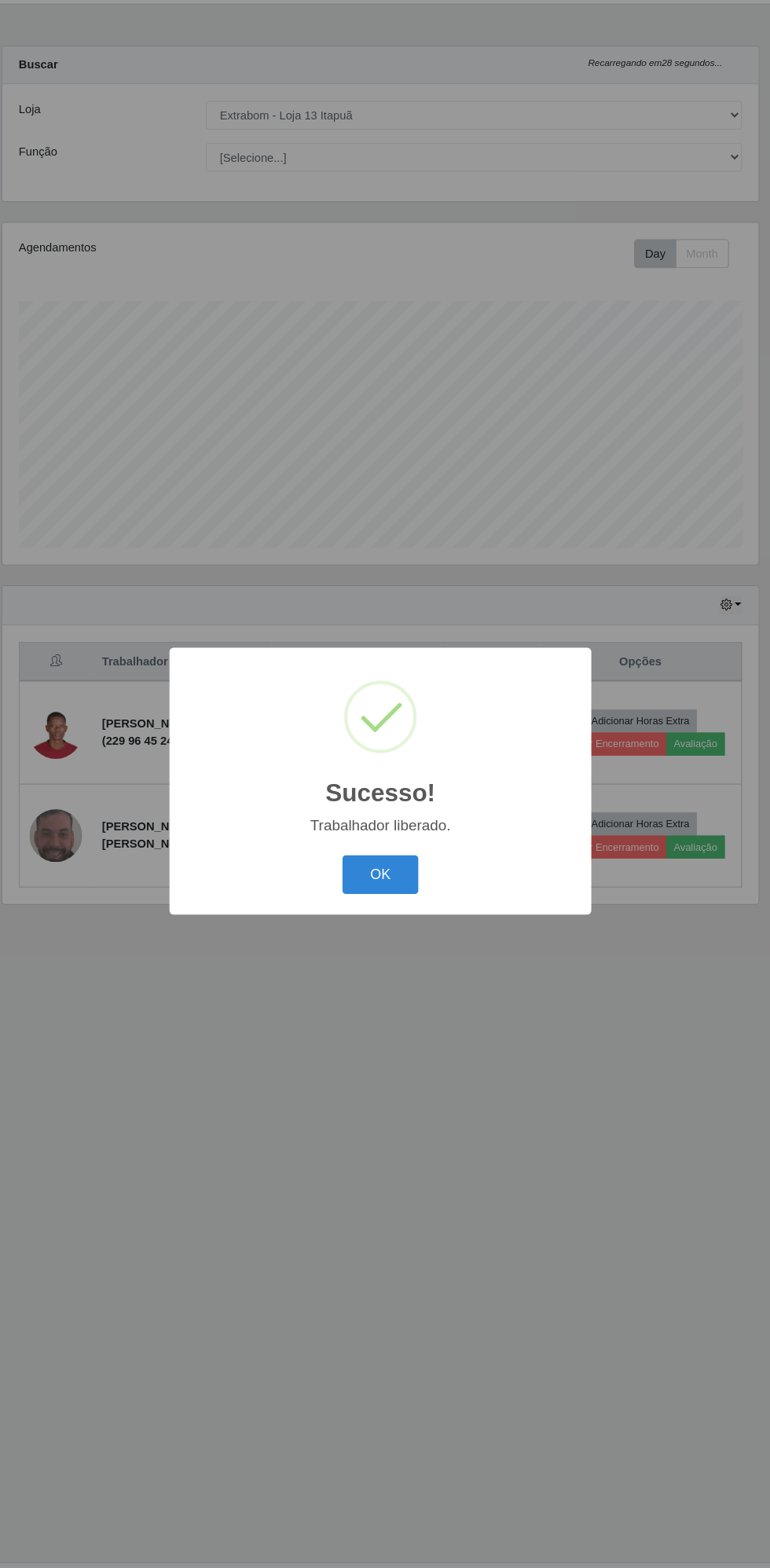
click at [384, 872] on button "OK" at bounding box center [385, 873] width 73 height 37
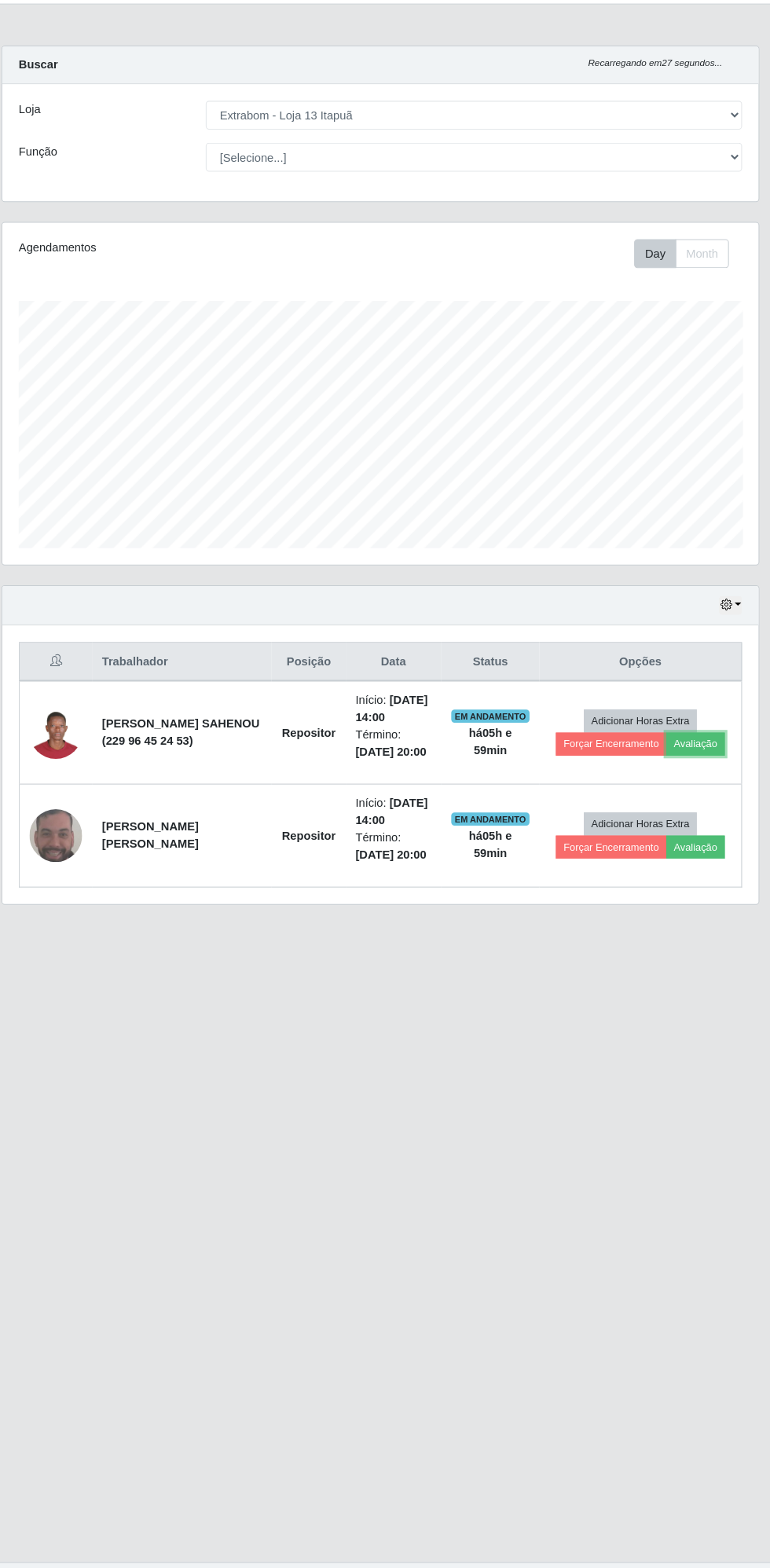
click at [700, 745] on button "Avaliação" at bounding box center [685, 749] width 56 height 22
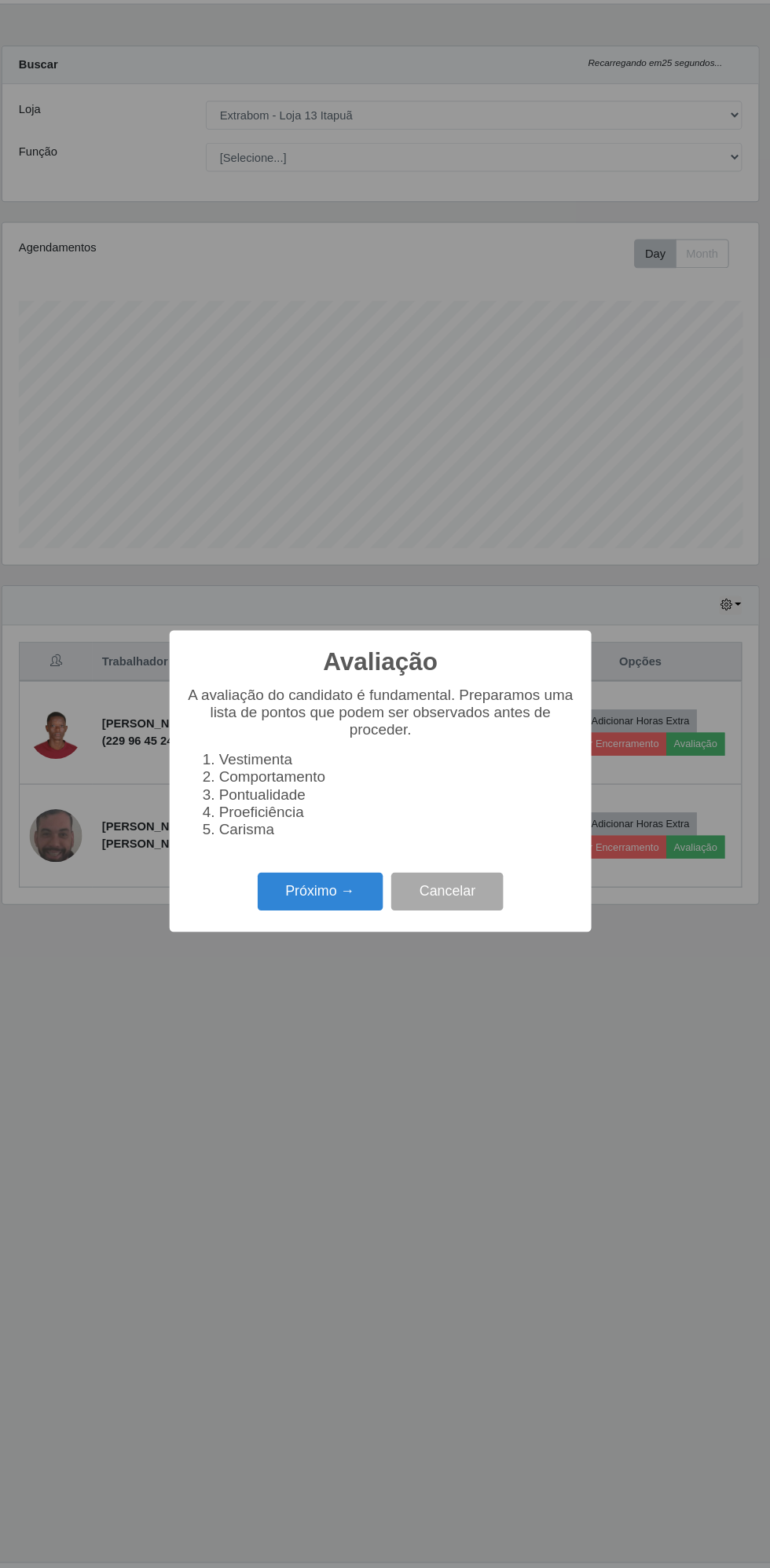
click at [313, 887] on button "Próximo →" at bounding box center [328, 890] width 119 height 37
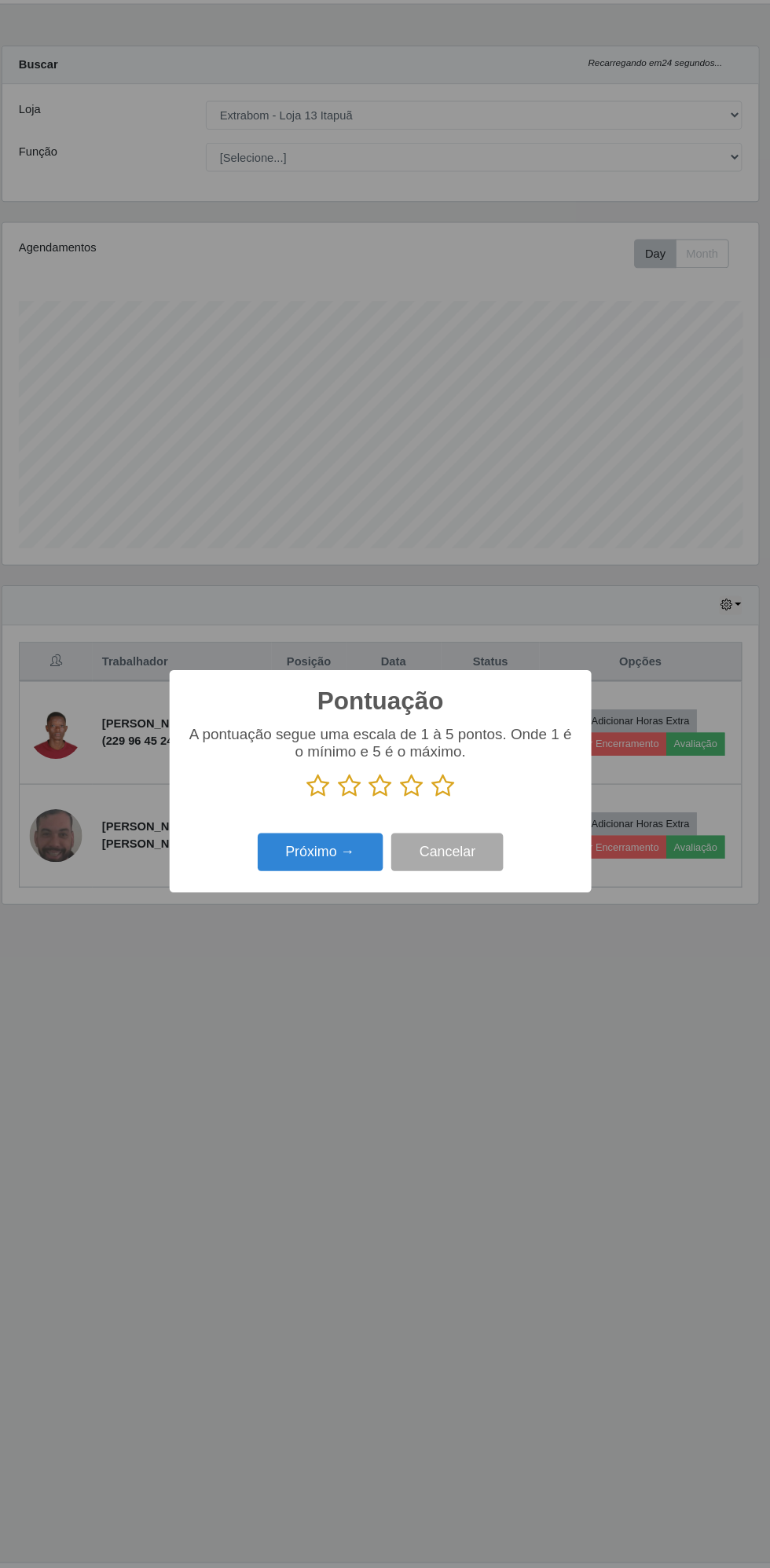
click at [444, 793] on icon at bounding box center [444, 788] width 22 height 23
click at [433, 801] on input "radio" at bounding box center [433, 801] width 0 height 0
click at [325, 851] on button "Próximo →" at bounding box center [328, 852] width 119 height 37
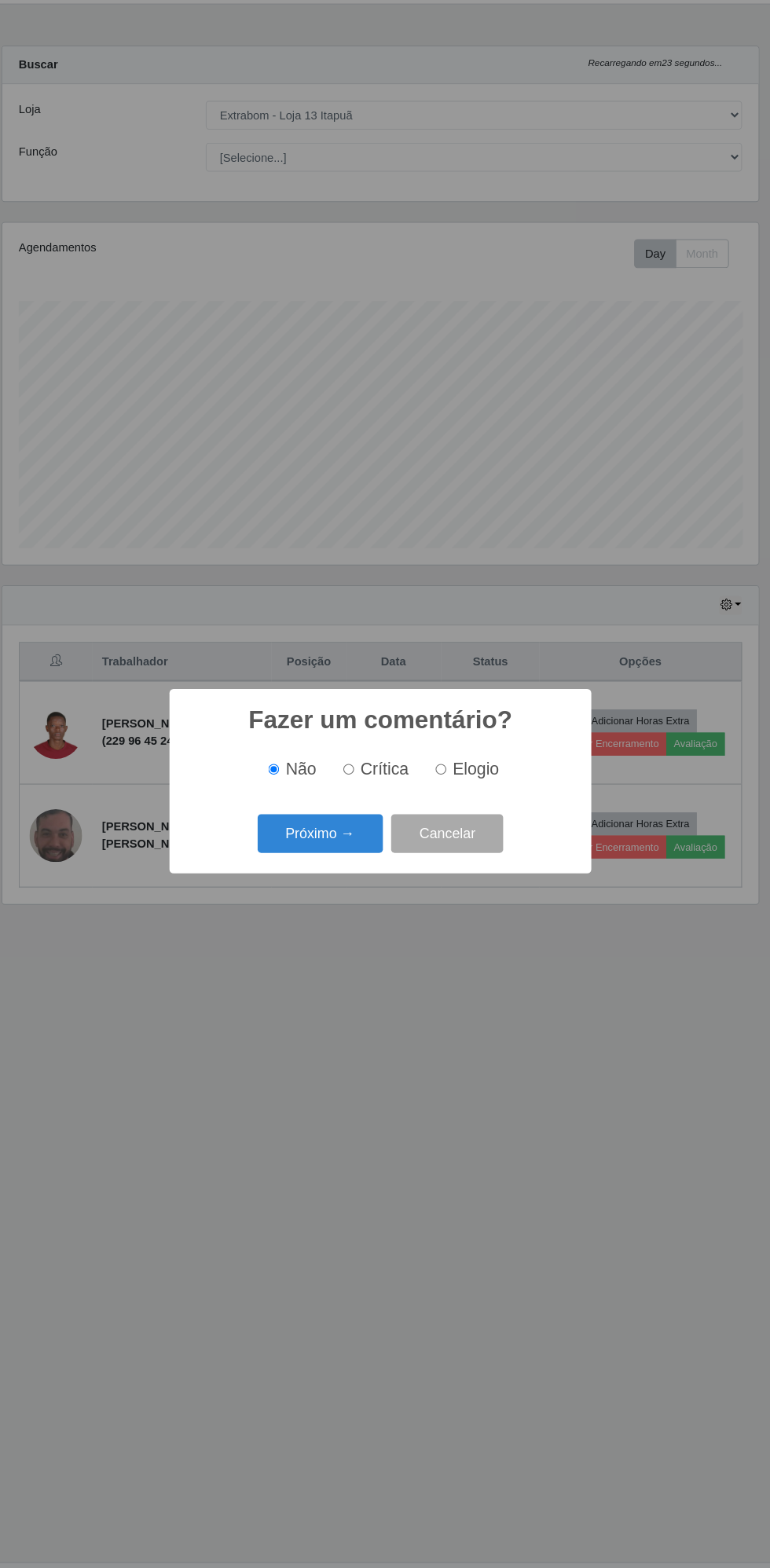
click at [318, 827] on button "Próximo →" at bounding box center [328, 834] width 119 height 37
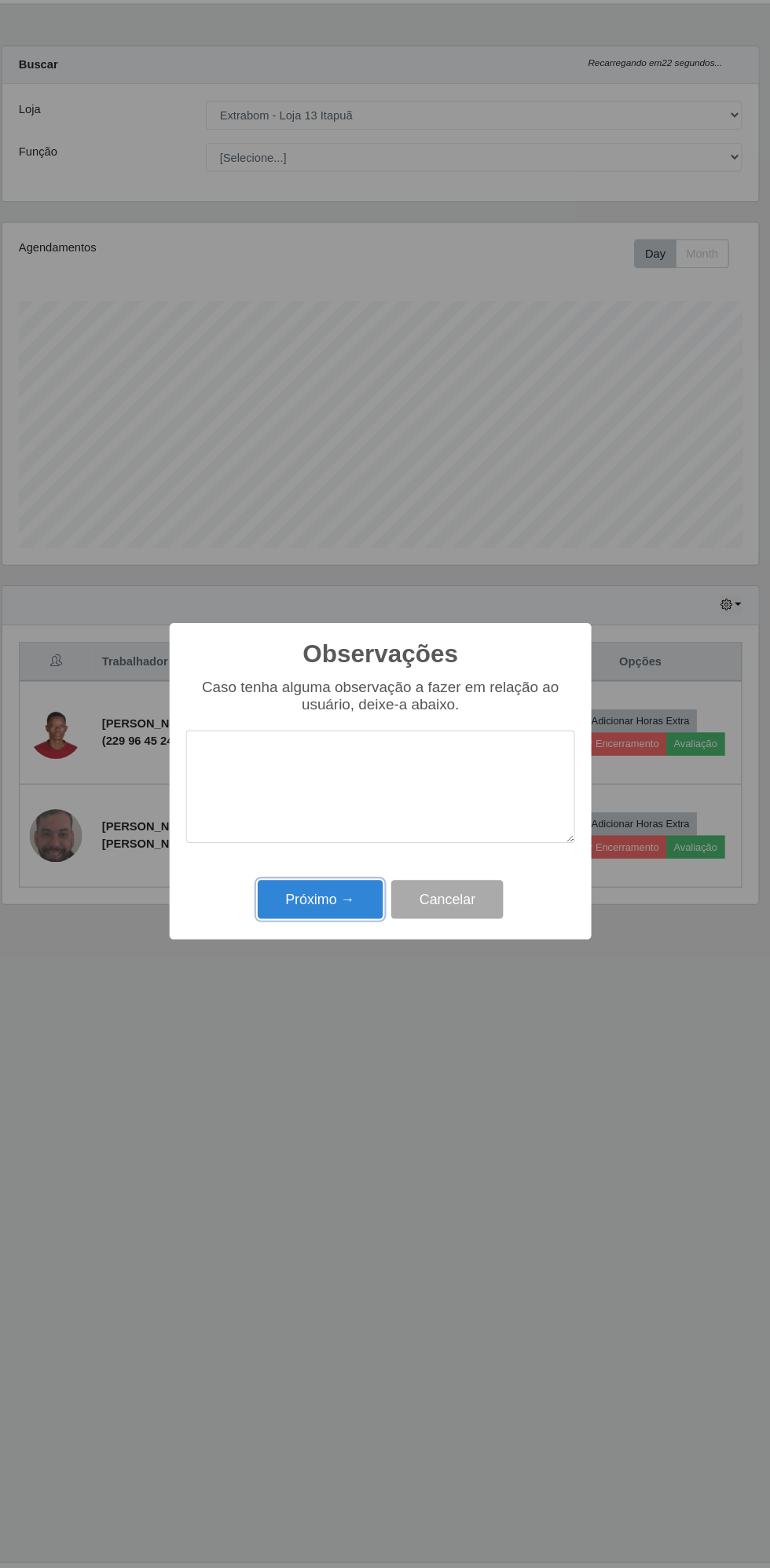
click at [337, 903] on button "Próximo →" at bounding box center [328, 897] width 119 height 37
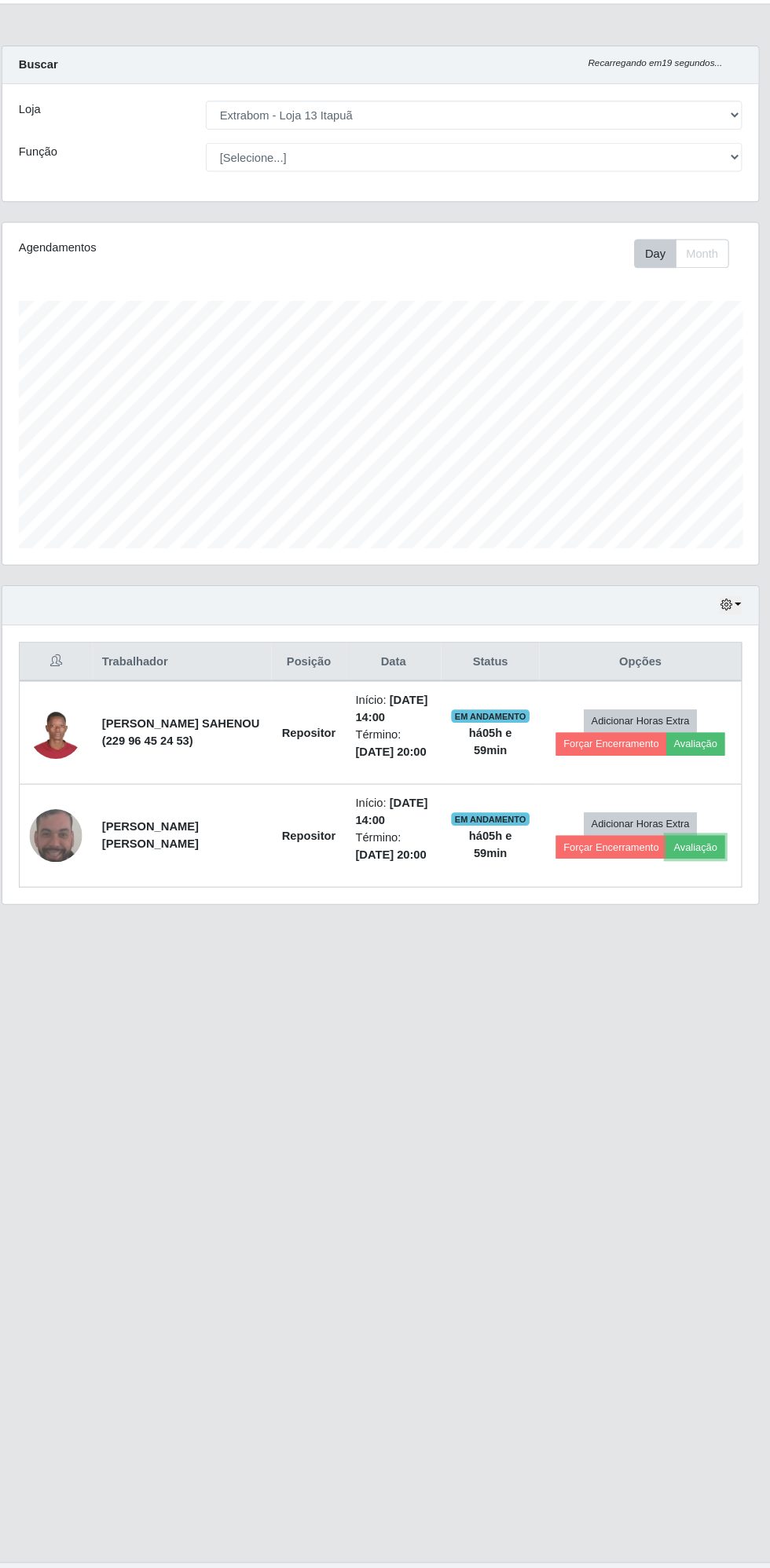
click at [700, 842] on button "Avaliação" at bounding box center [685, 847] width 56 height 22
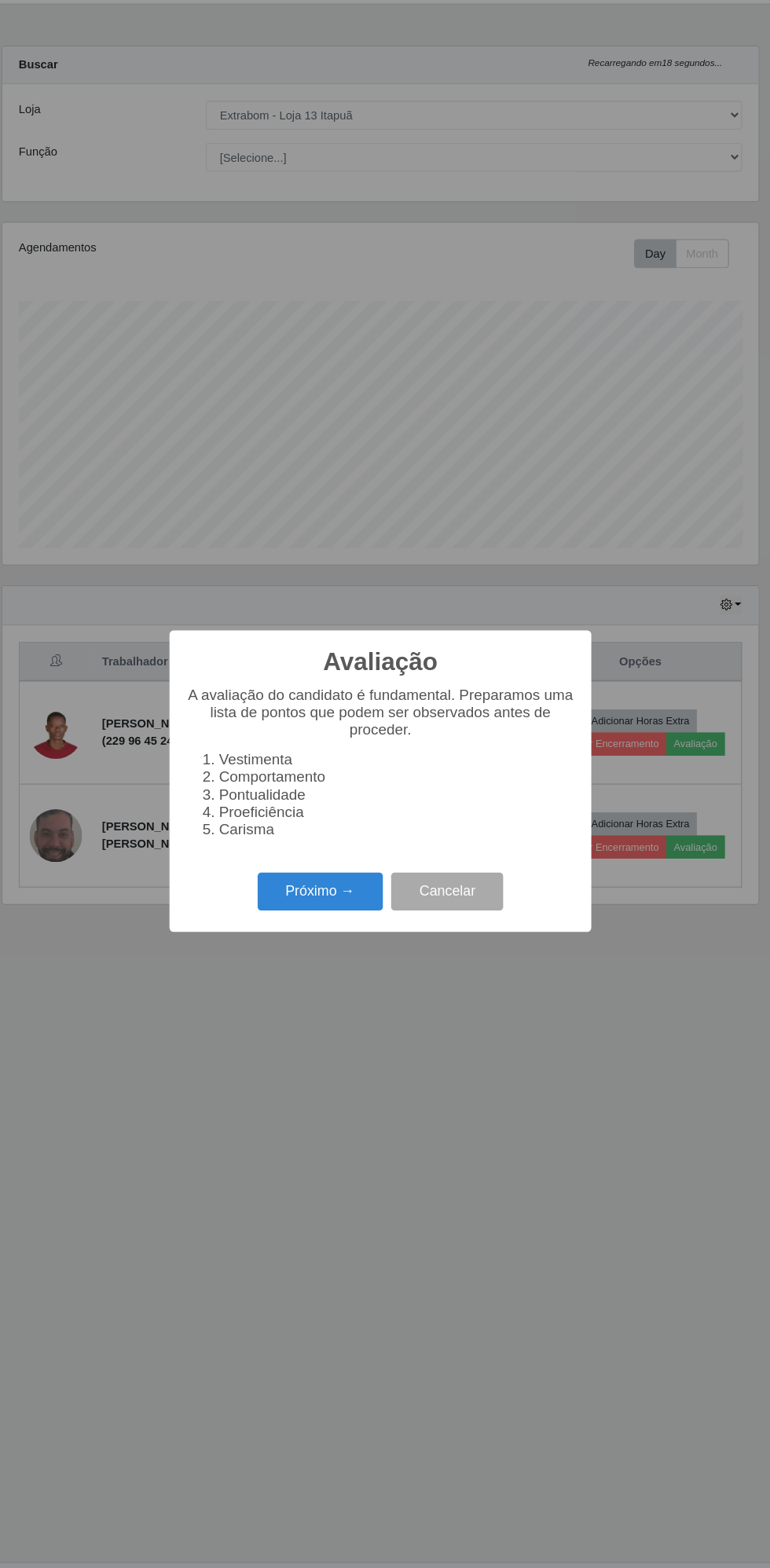
click at [317, 888] on button "Próximo →" at bounding box center [328, 890] width 119 height 37
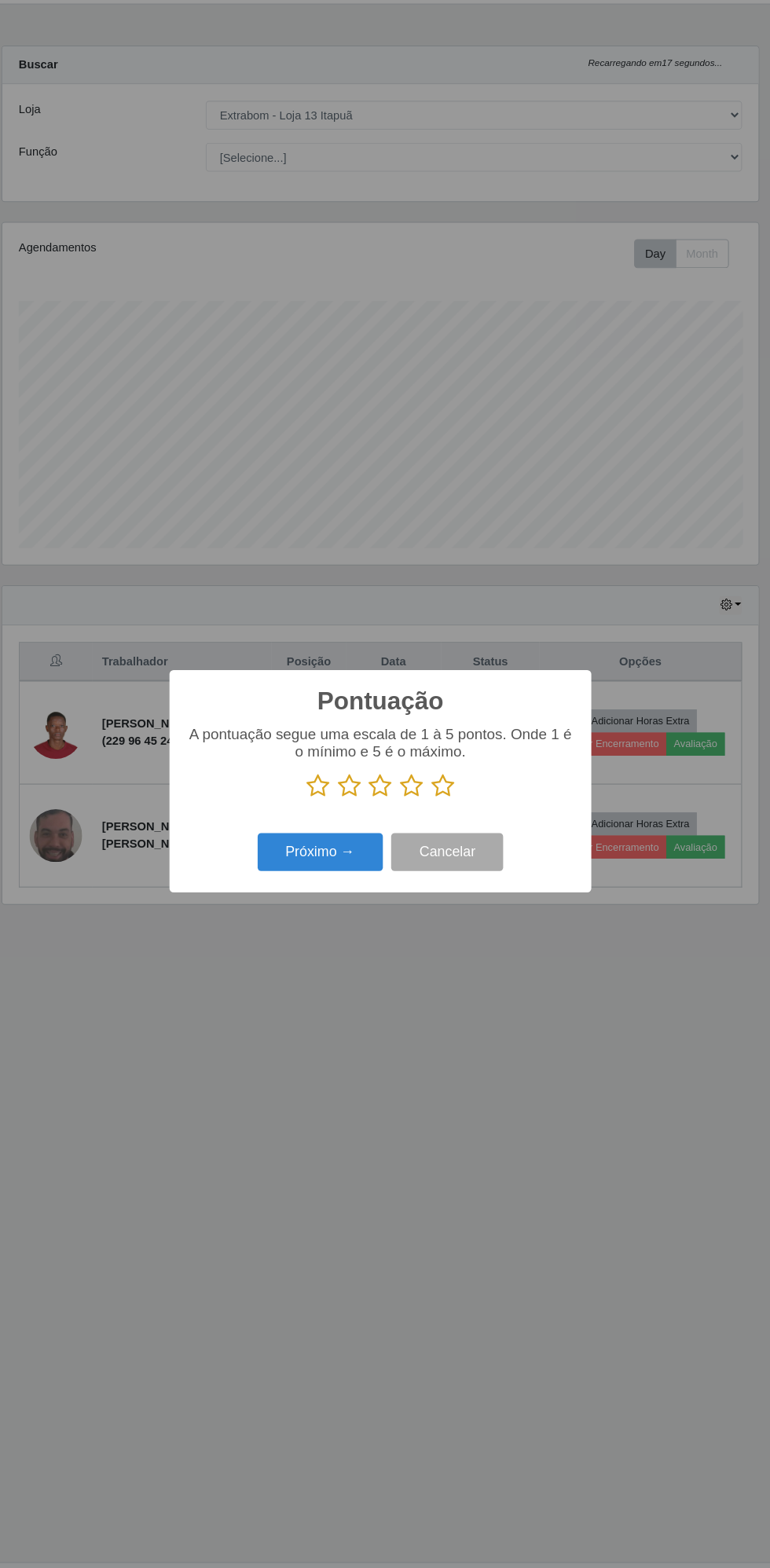
click at [445, 790] on icon at bounding box center [444, 788] width 22 height 23
click at [433, 801] on input "radio" at bounding box center [433, 801] width 0 height 0
click at [313, 853] on button "Próximo →" at bounding box center [328, 852] width 119 height 37
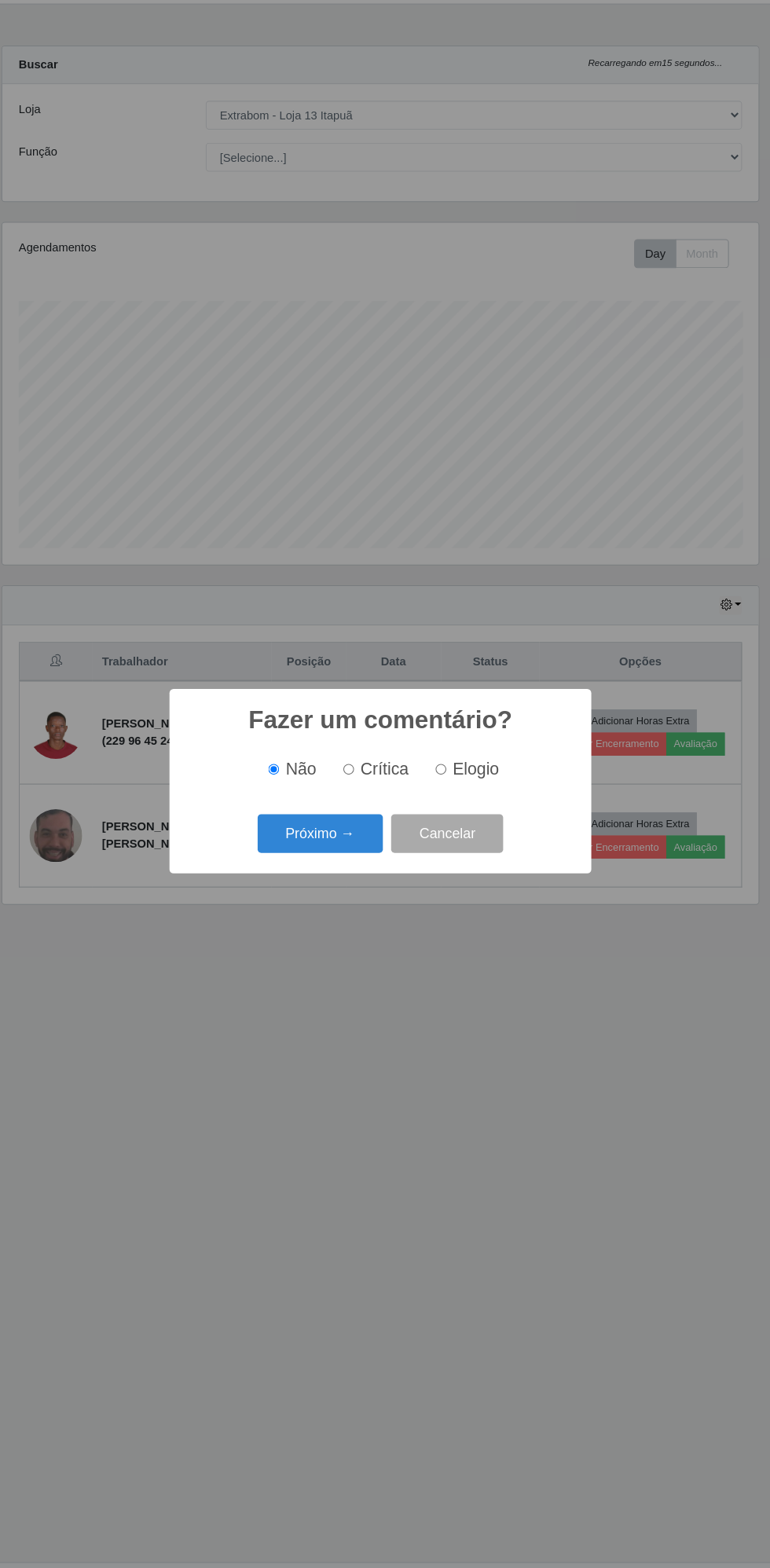
click at [311, 833] on button "Próximo →" at bounding box center [328, 834] width 119 height 37
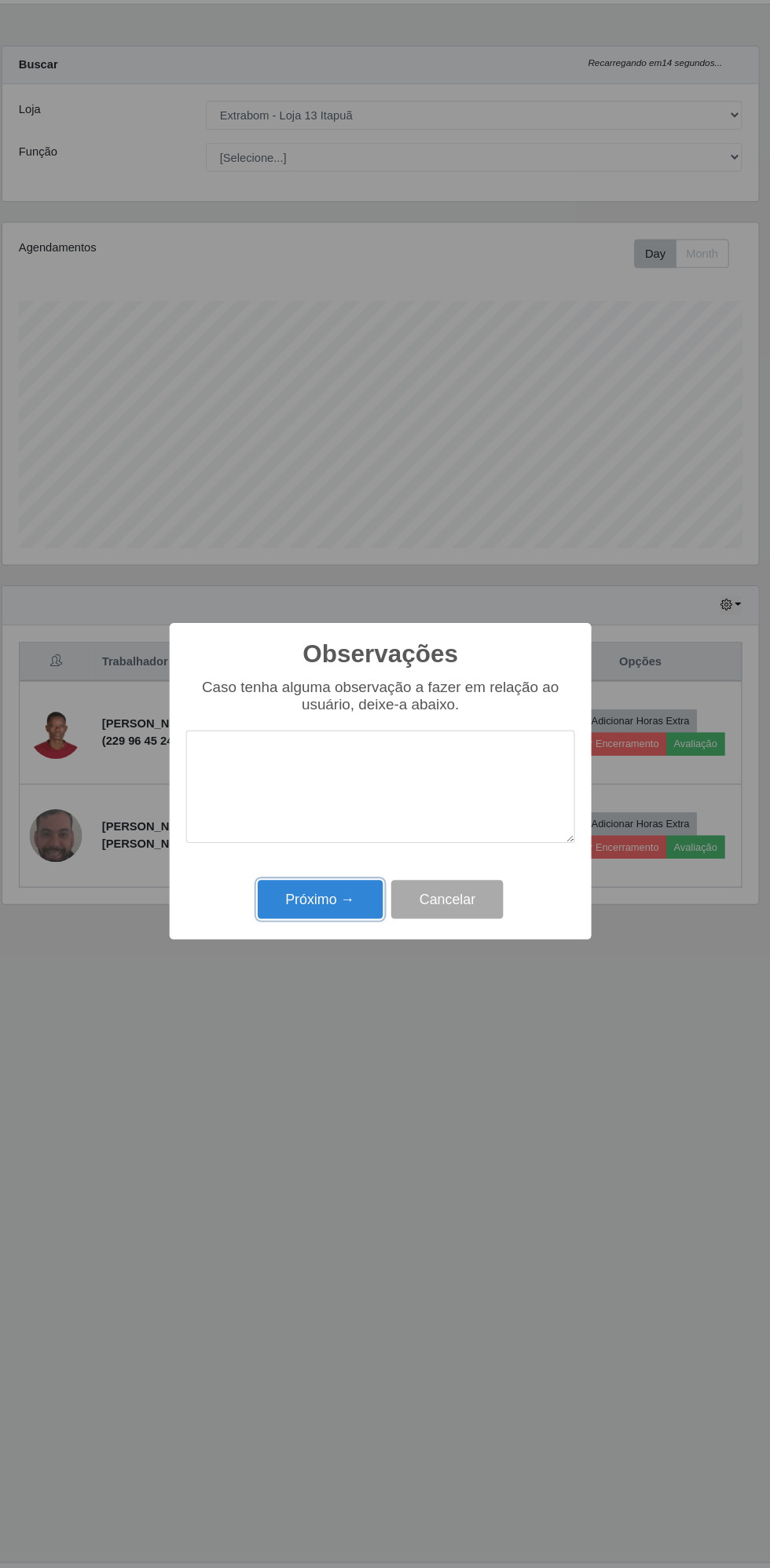
click at [322, 899] on button "Próximo →" at bounding box center [328, 897] width 119 height 37
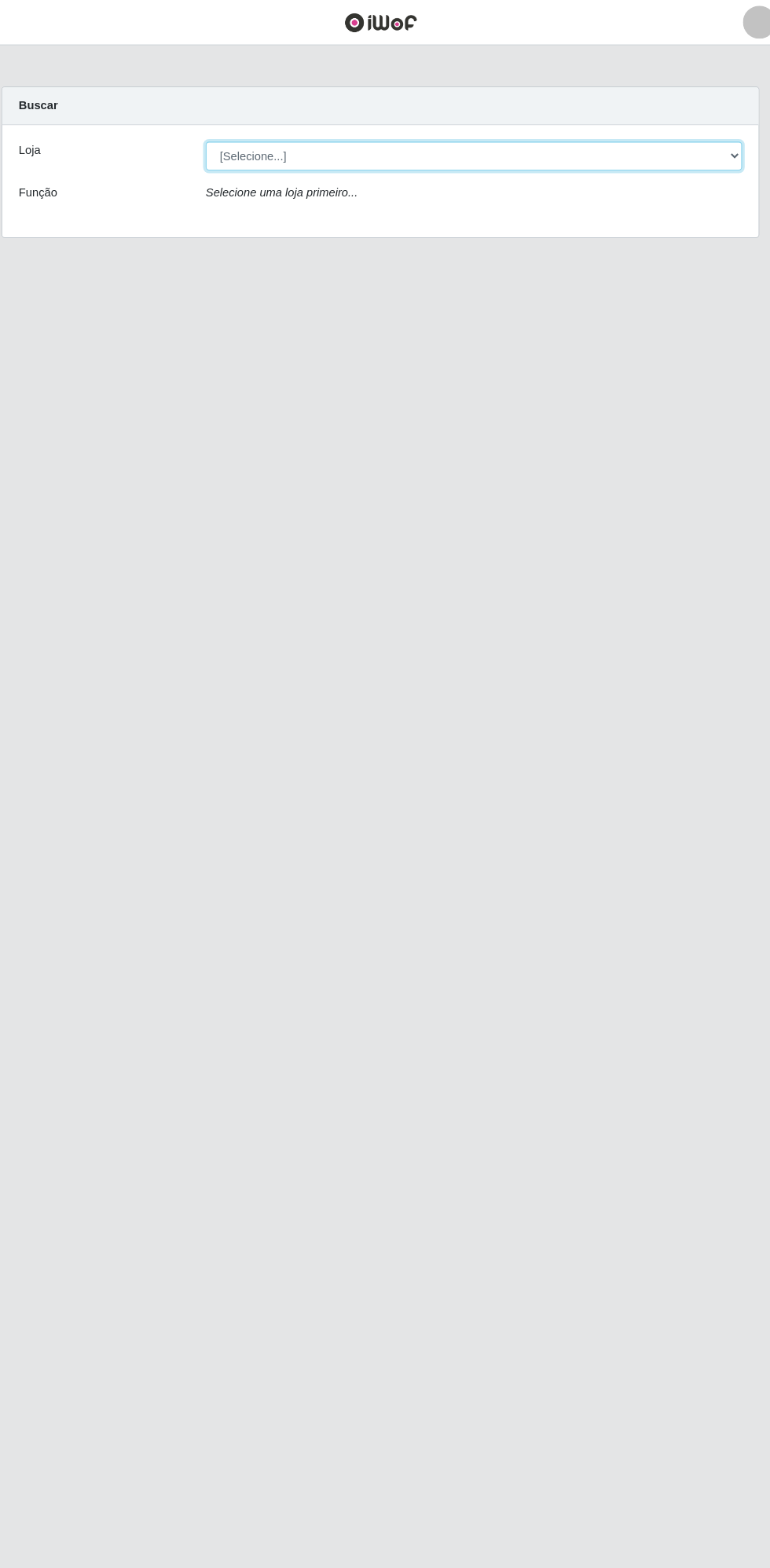
click at [317, 147] on select "[Selecione...] Extrabom - Loja 13 [GEOGRAPHIC_DATA]" at bounding box center [474, 149] width 511 height 27
select select "436"
click at [218, 135] on select "[Selecione...] Extrabom - Loja 13 [GEOGRAPHIC_DATA]" at bounding box center [474, 149] width 511 height 27
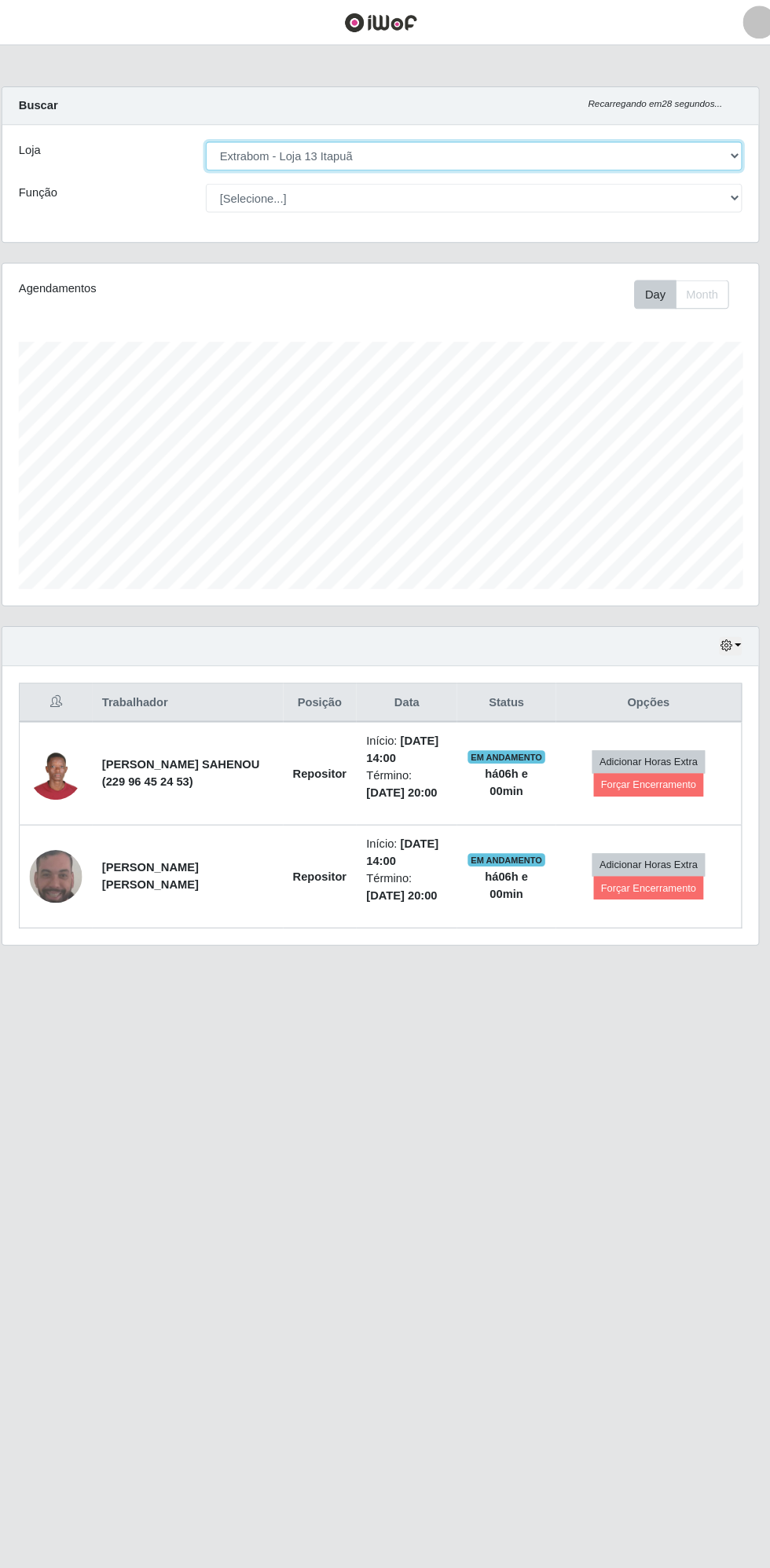
scroll to position [326, 721]
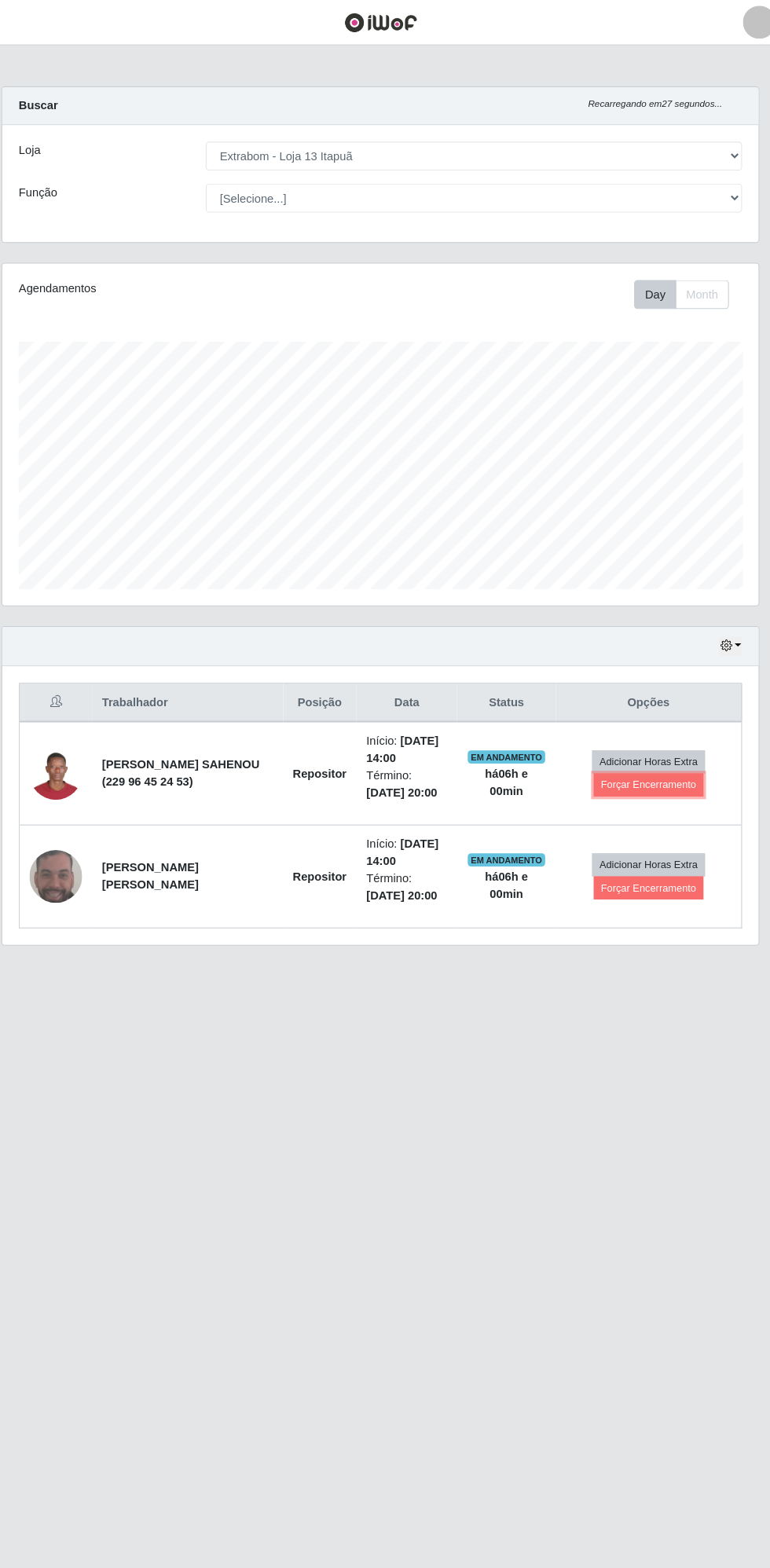
click at [658, 744] on button "Forçar Encerramento" at bounding box center [640, 749] width 106 height 22
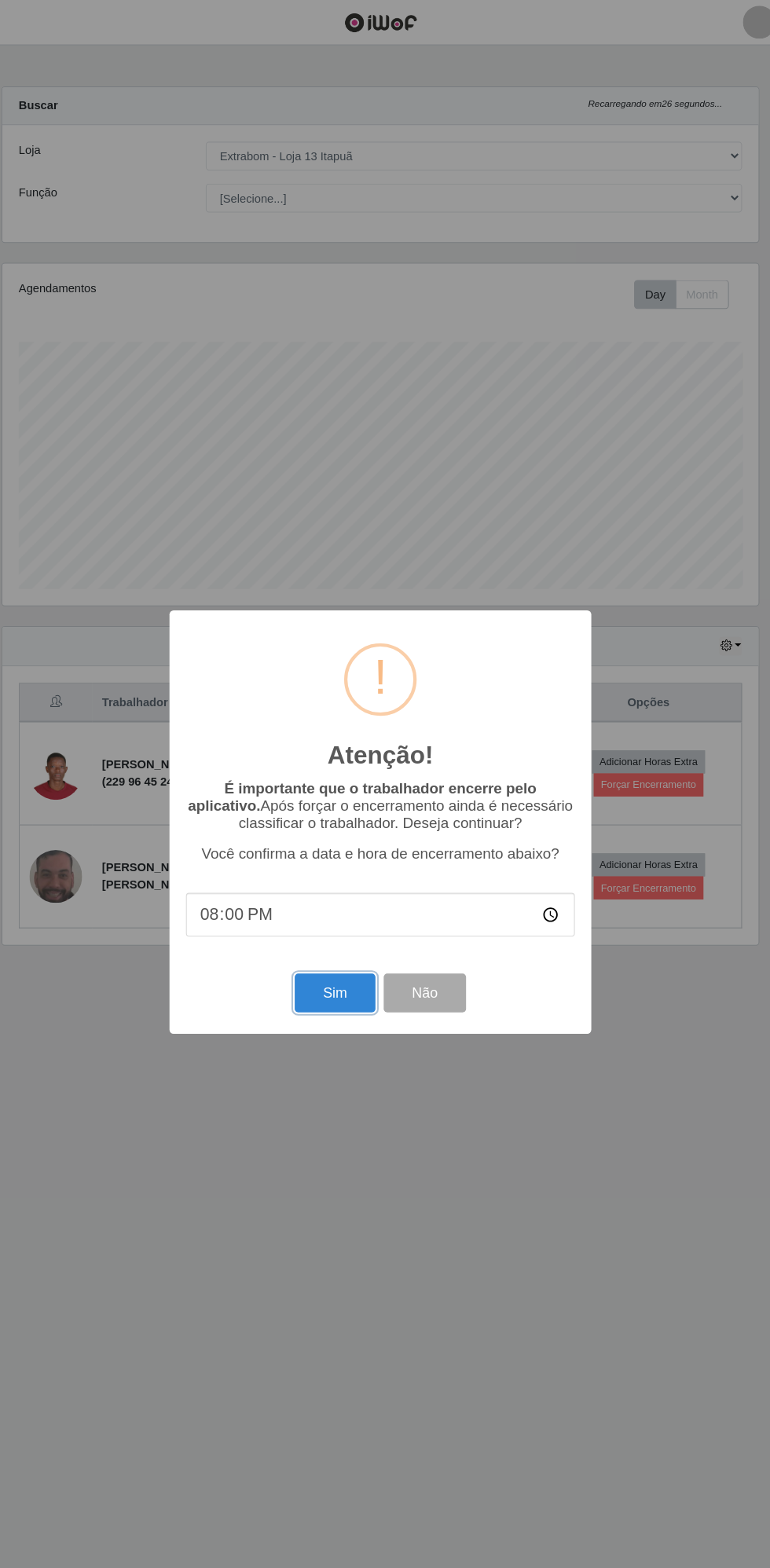
click at [320, 962] on button "Sim" at bounding box center [341, 948] width 77 height 37
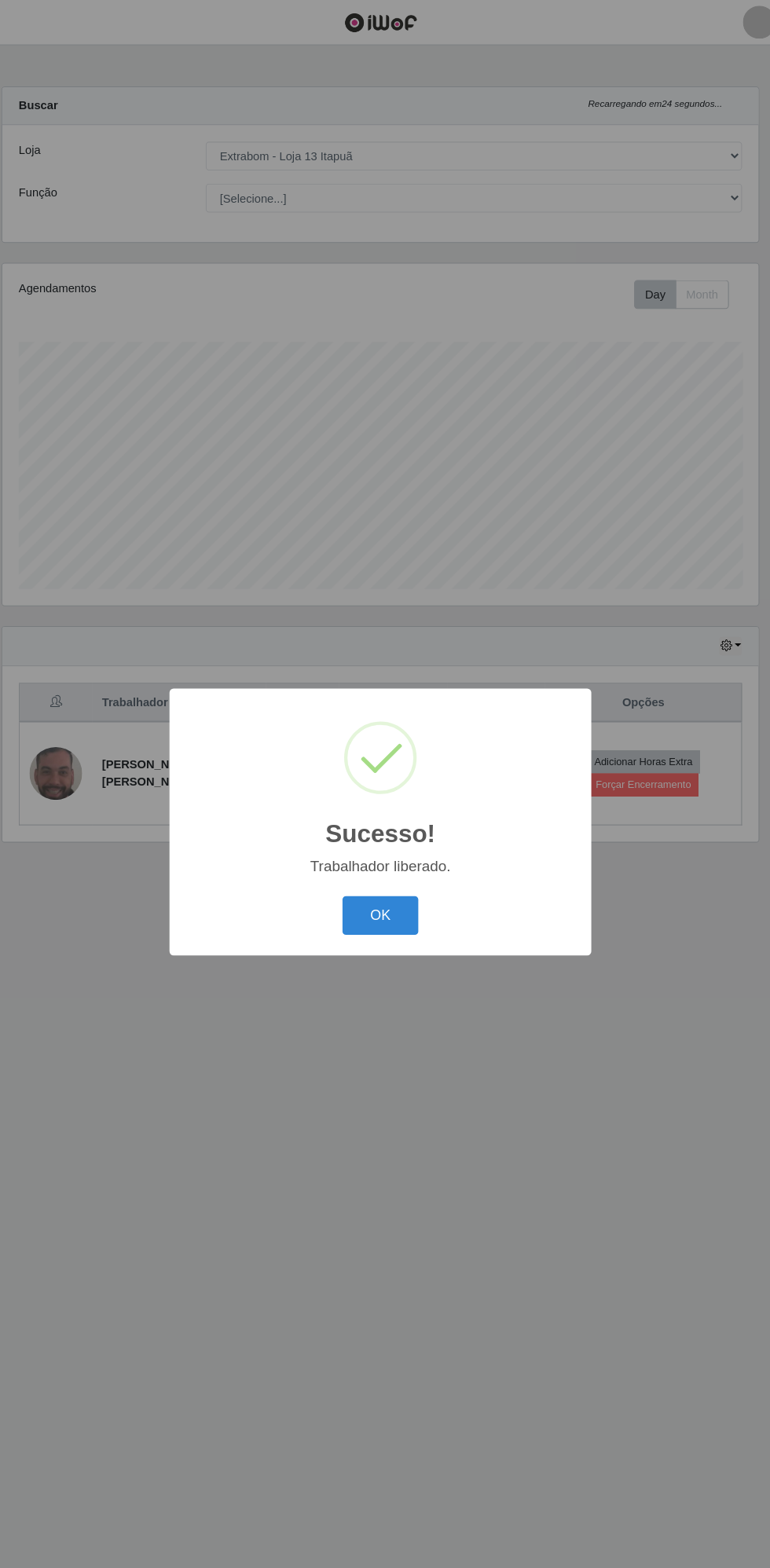
click at [384, 872] on button "OK" at bounding box center [385, 873] width 73 height 37
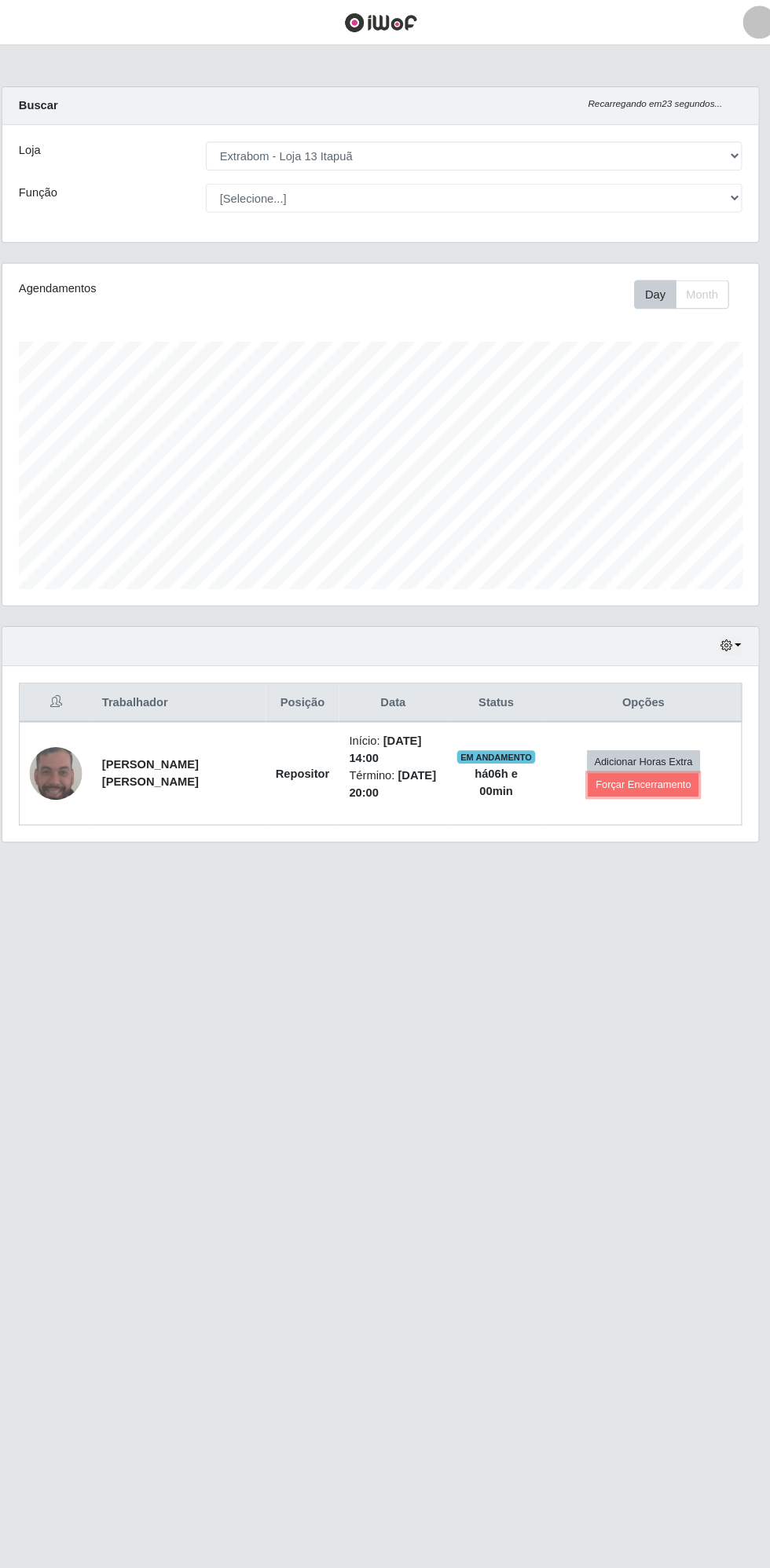
click at [648, 743] on button "Forçar Encerramento" at bounding box center [635, 749] width 106 height 22
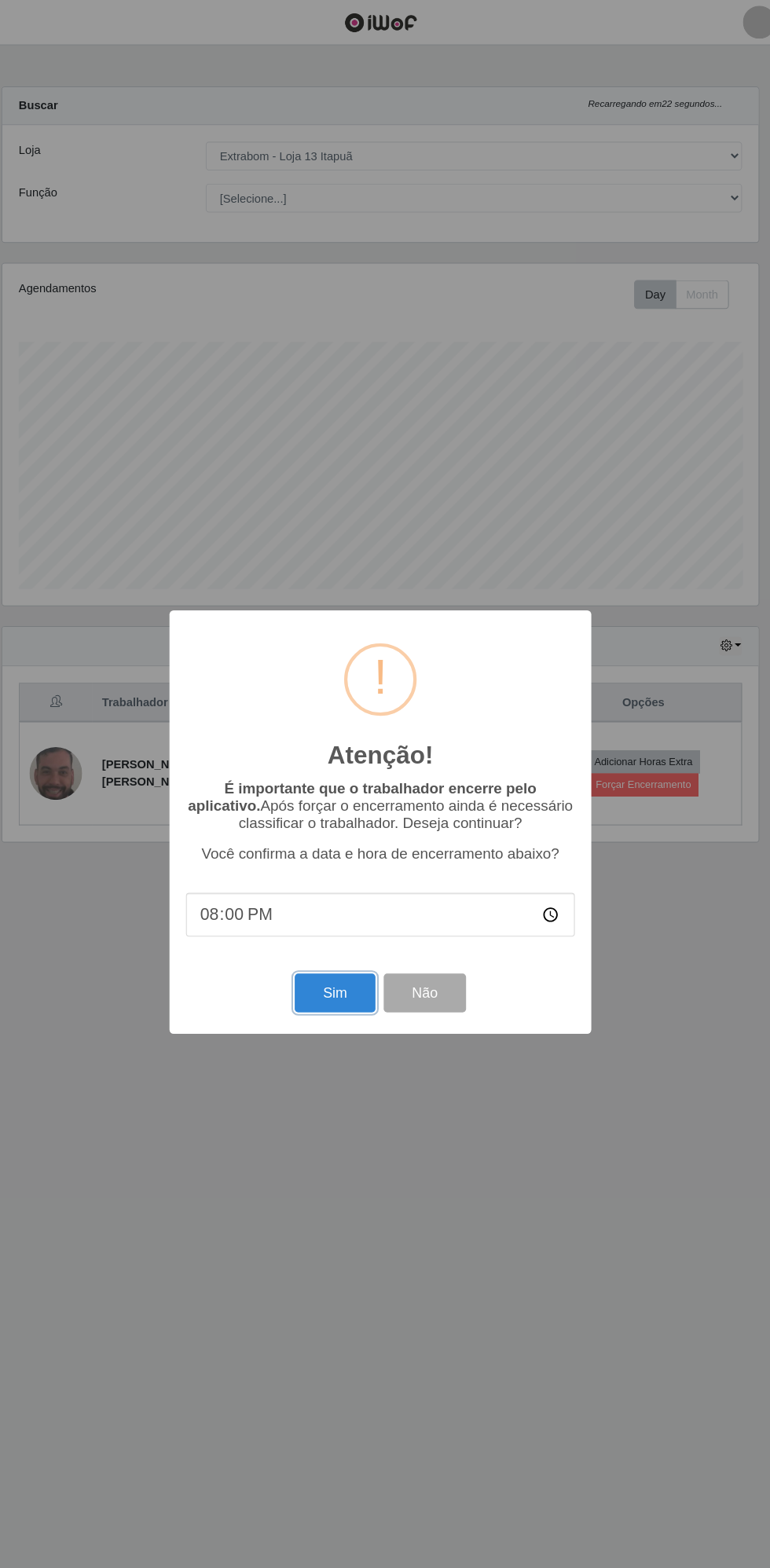
click at [325, 964] on button "Sim" at bounding box center [341, 948] width 77 height 37
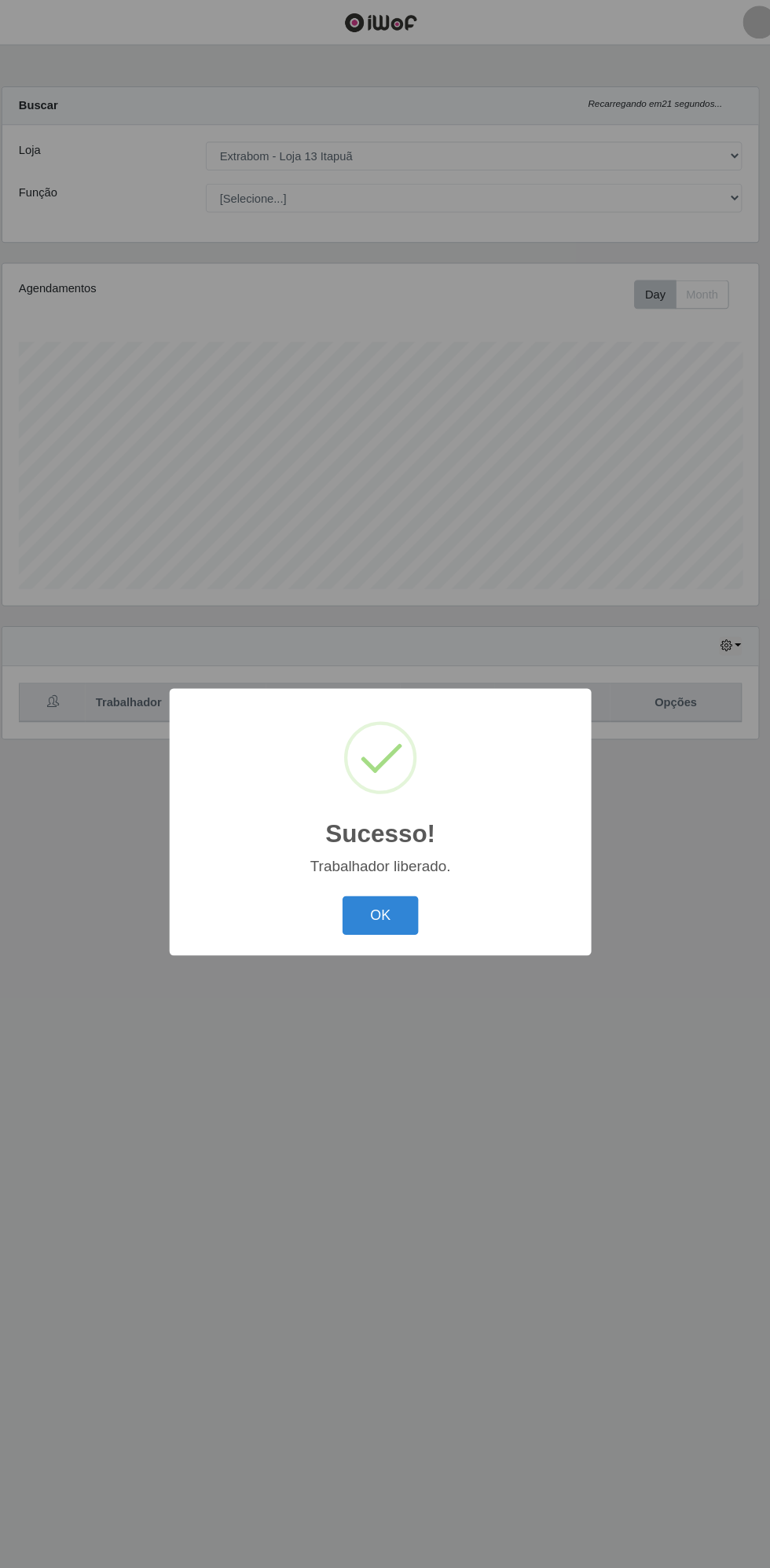
click at [375, 869] on button "OK" at bounding box center [385, 873] width 73 height 37
